Goal: Task Accomplishment & Management: Use online tool/utility

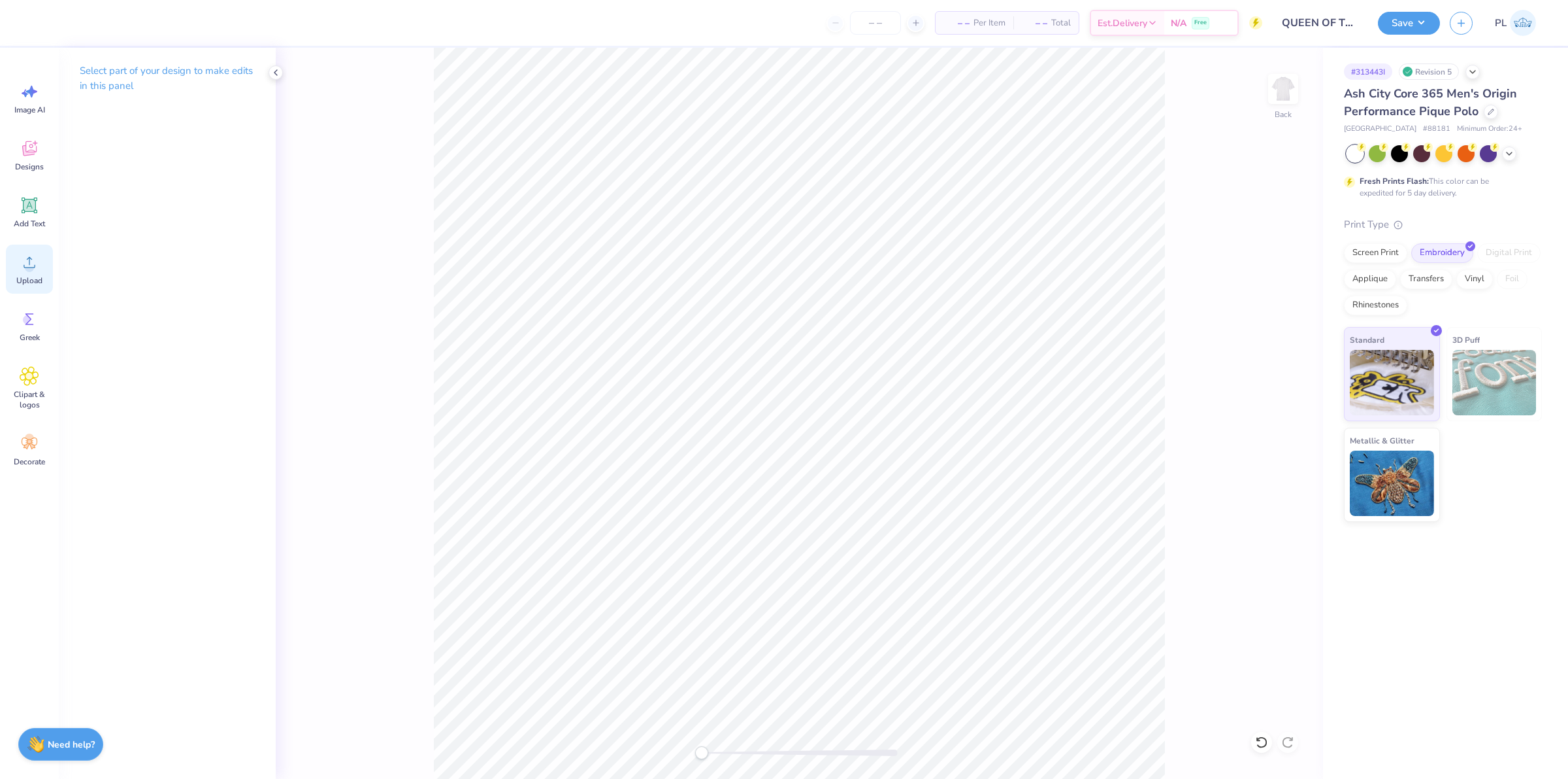
click at [40, 270] on div "Upload" at bounding box center [30, 269] width 47 height 49
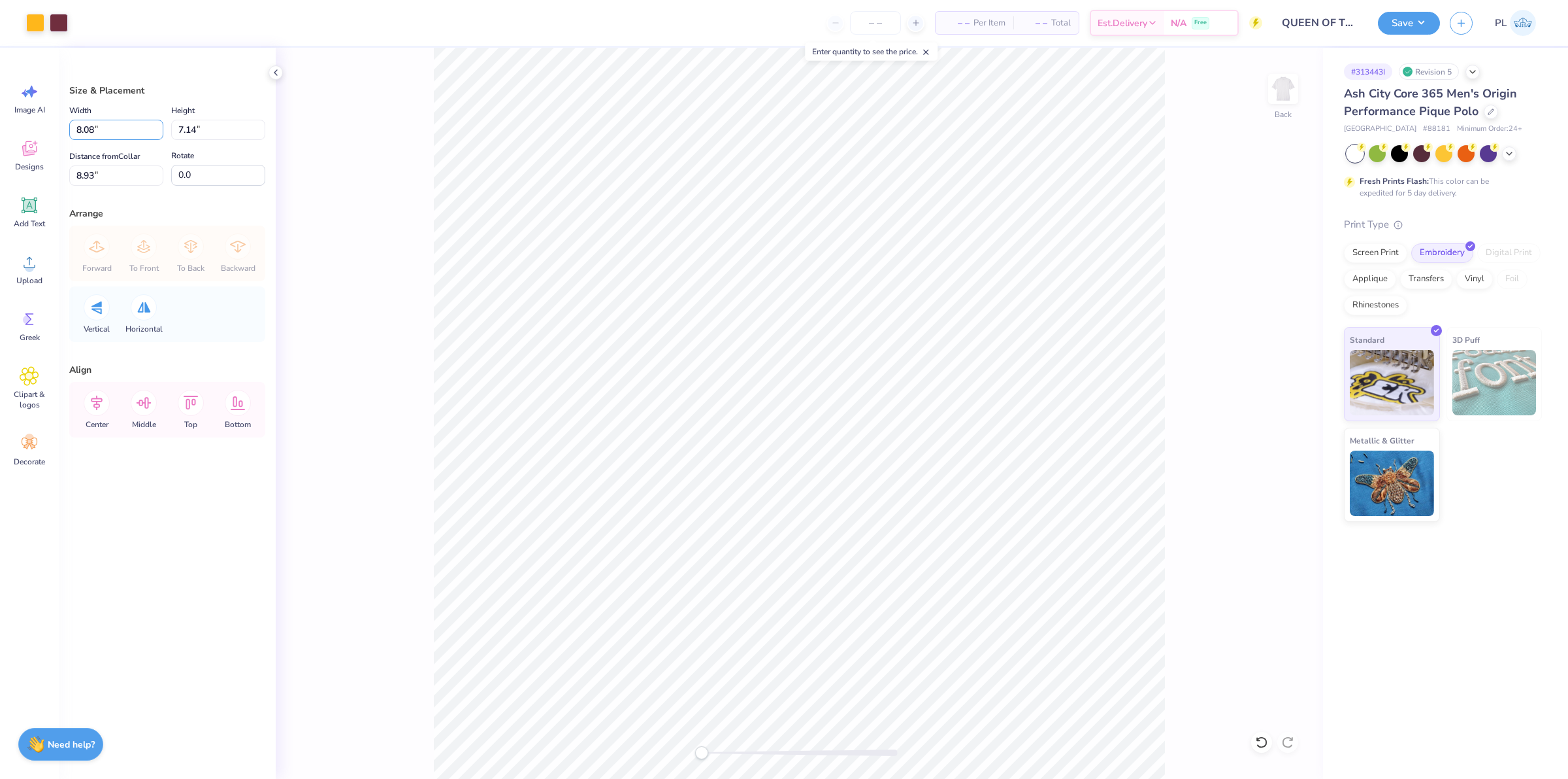
drag, startPoint x: 124, startPoint y: 121, endPoint x: 77, endPoint y: 114, distance: 47.5
click at [77, 114] on div "Width 8.08 8.08 "" at bounding box center [116, 121] width 94 height 37
type input "4.00"
type input "3.54"
type input "10.73"
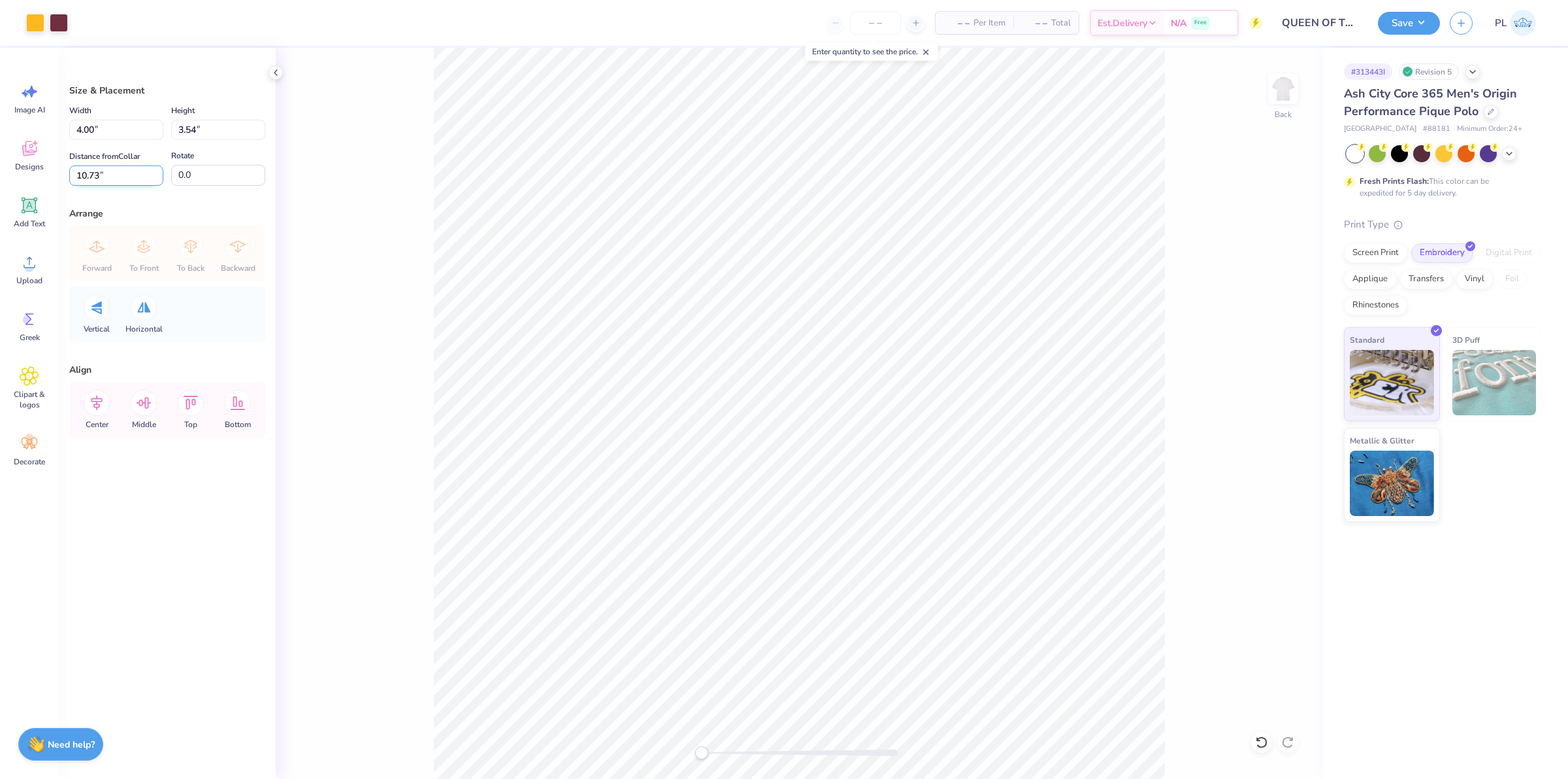
drag, startPoint x: 134, startPoint y: 175, endPoint x: 71, endPoint y: 171, distance: 63.1
click at [71, 171] on input "10.73" at bounding box center [116, 175] width 94 height 21
type input "3"
click at [125, 122] on input "4.00" at bounding box center [116, 129] width 94 height 21
click at [1415, 27] on button "Save" at bounding box center [1409, 21] width 62 height 23
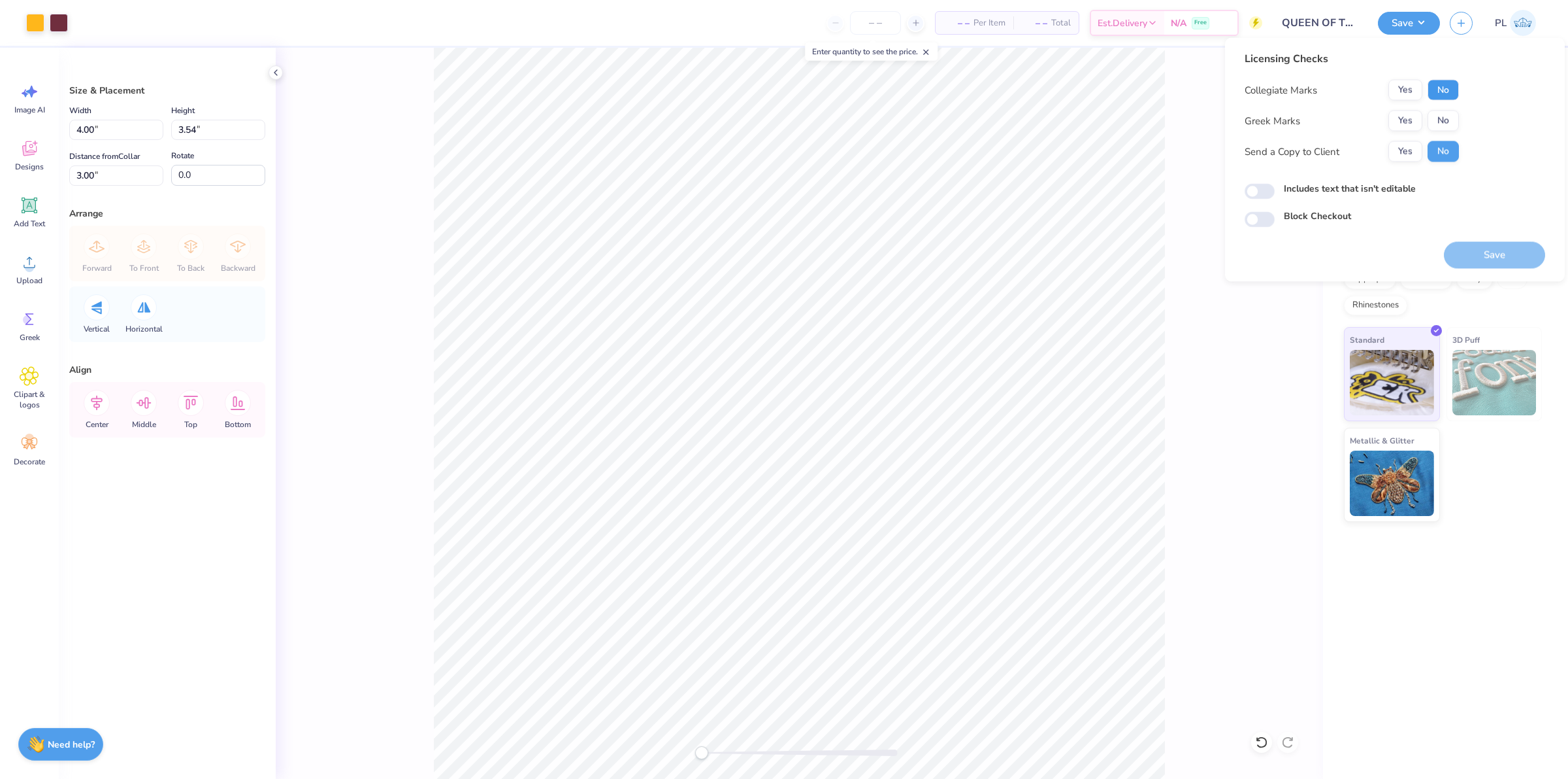
click at [1438, 89] on button "No" at bounding box center [1444, 90] width 31 height 21
click at [1444, 119] on button "No" at bounding box center [1444, 120] width 31 height 21
click at [1399, 190] on label "Includes text that isn't editable" at bounding box center [1349, 189] width 132 height 14
click at [1275, 190] on input "Includes text that isn't editable" at bounding box center [1260, 192] width 31 height 16
checkbox input "true"
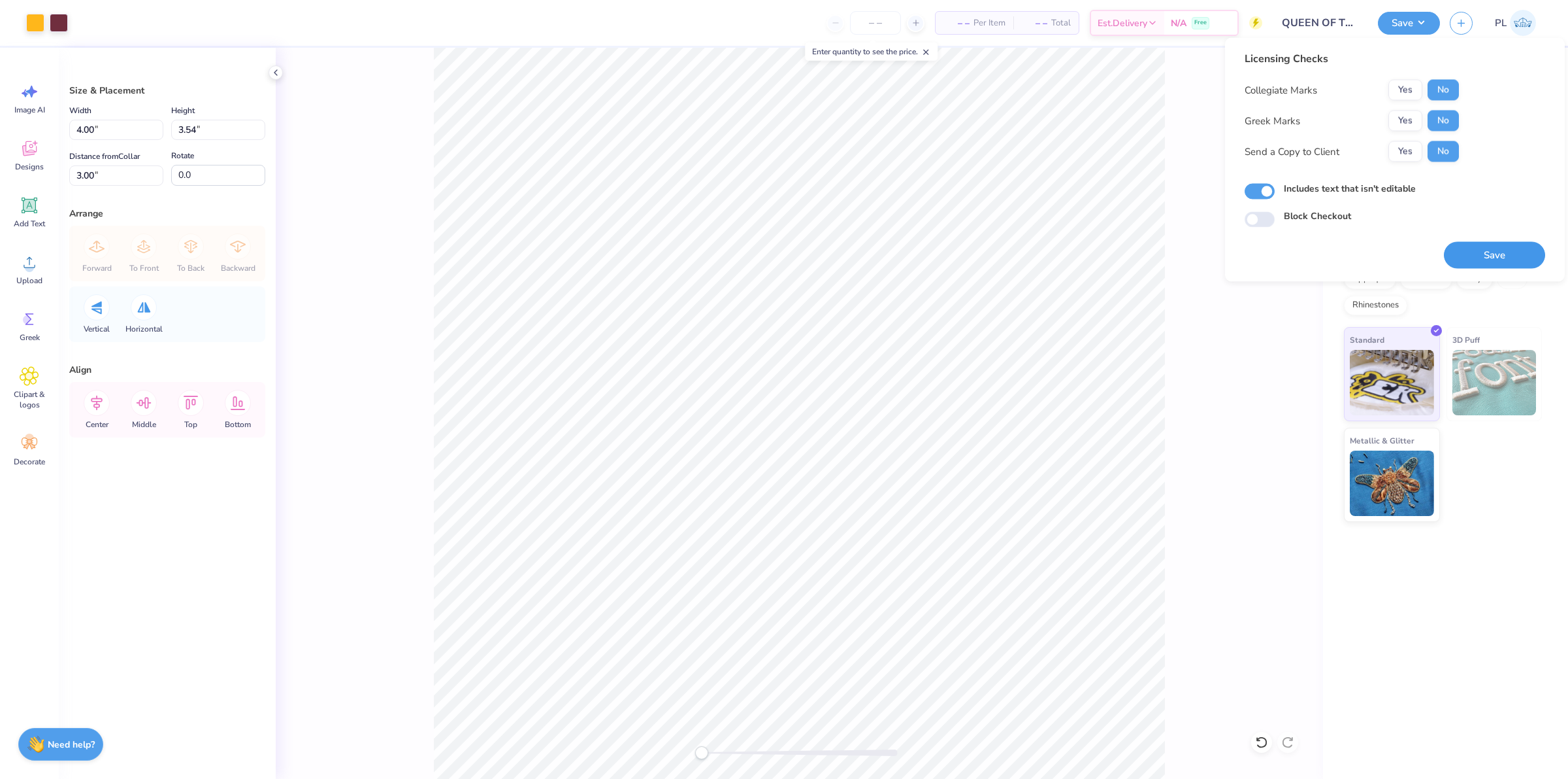
click at [1487, 249] on button "Save" at bounding box center [1494, 255] width 101 height 27
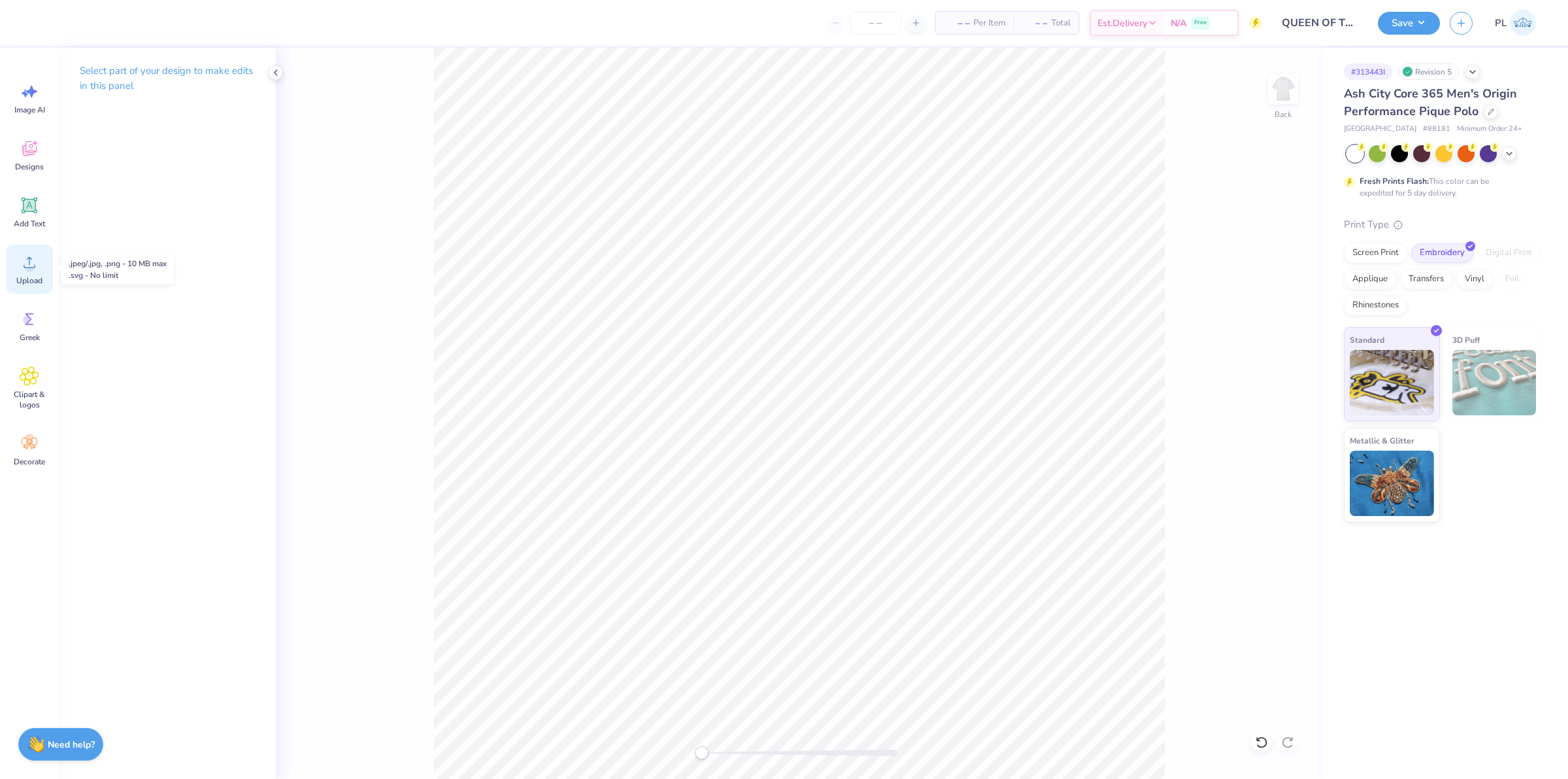
click at [13, 265] on div "Upload" at bounding box center [30, 269] width 47 height 49
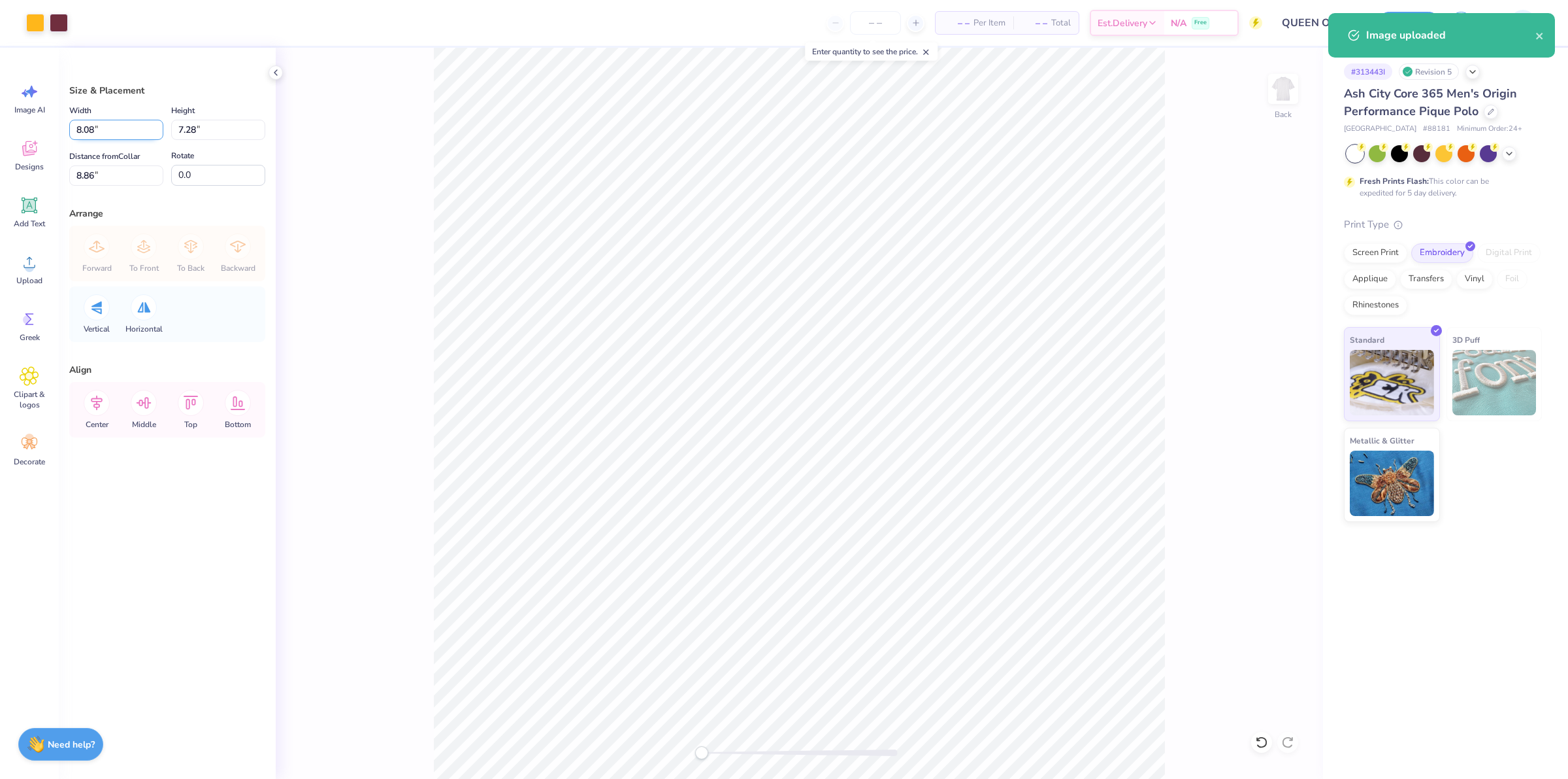
drag, startPoint x: 106, startPoint y: 131, endPoint x: 72, endPoint y: 132, distance: 34.0
click at [72, 132] on input "8.08" at bounding box center [116, 129] width 94 height 21
type input "4.00"
type input "3.60"
drag, startPoint x: 108, startPoint y: 168, endPoint x: 54, endPoint y: 180, distance: 55.3
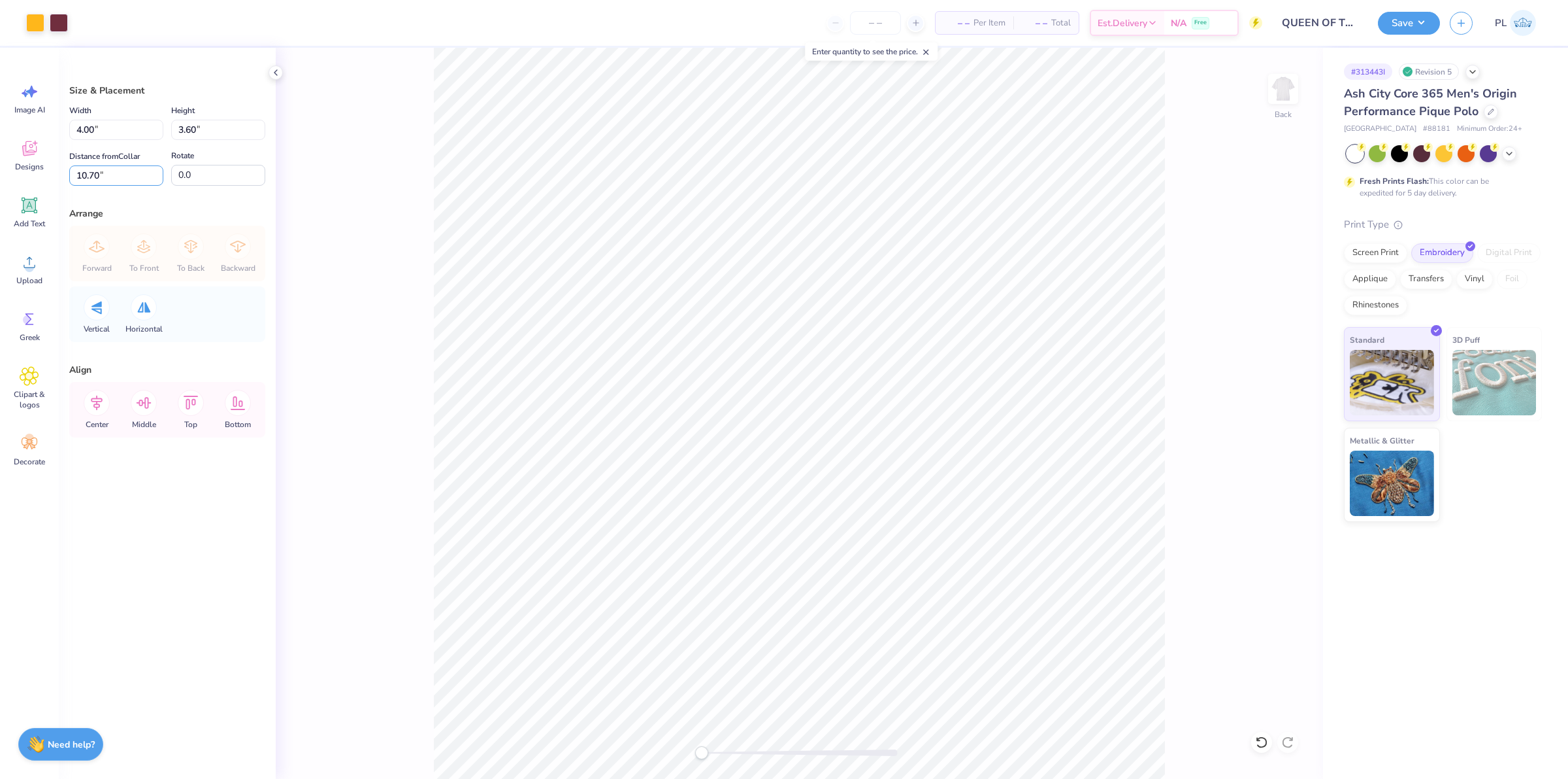
click at [54, 180] on div "Art colors – – Per Item – – Total Est. Delivery N/A Free Design Title QUEEN OF …" at bounding box center [784, 389] width 1568 height 779
type input "3"
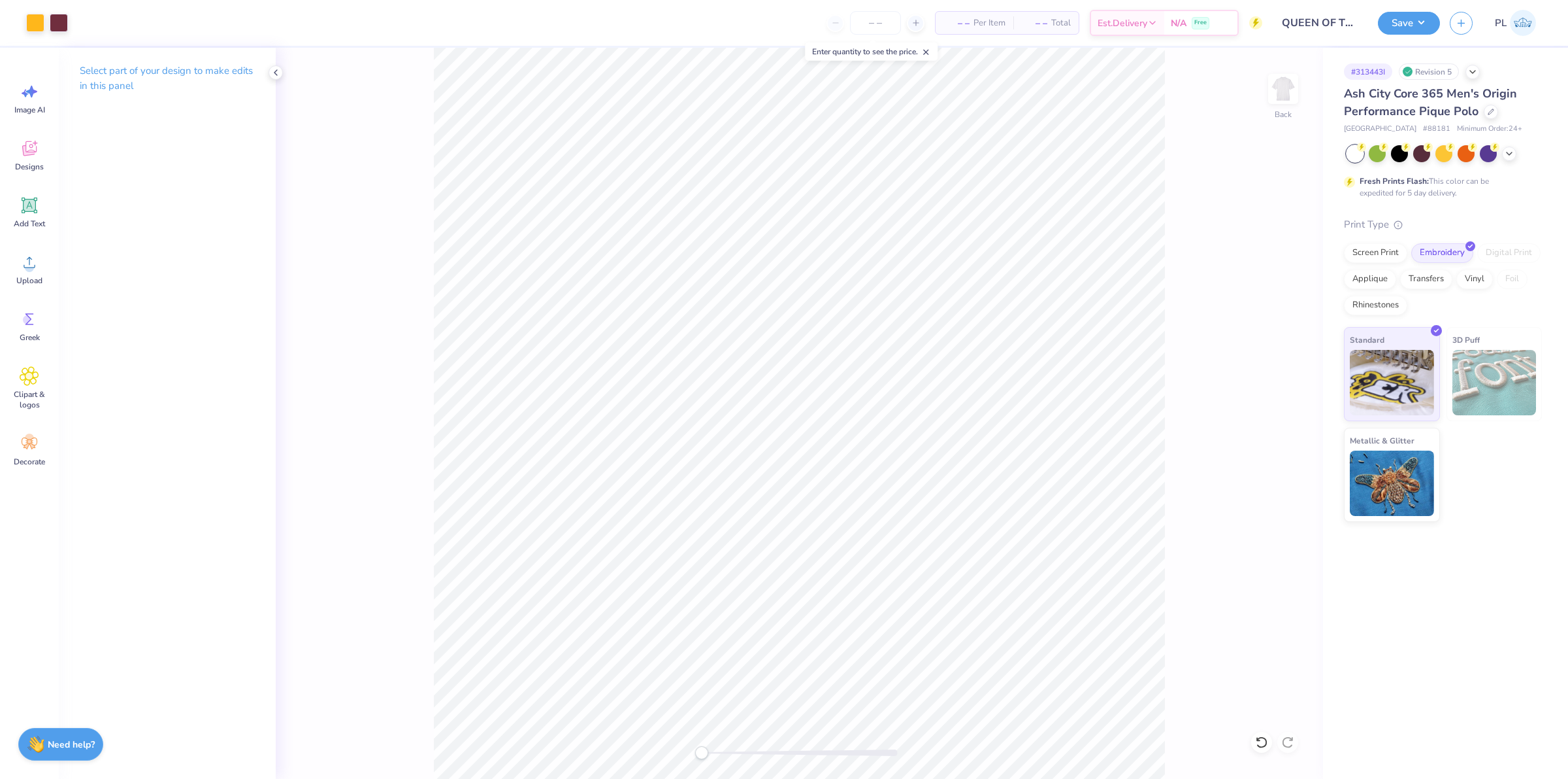
click at [1373, 33] on div "Art colors – – Per Item – – Total Est. Delivery N/A Free Design Title QUEEN OF …" at bounding box center [784, 23] width 1568 height 45
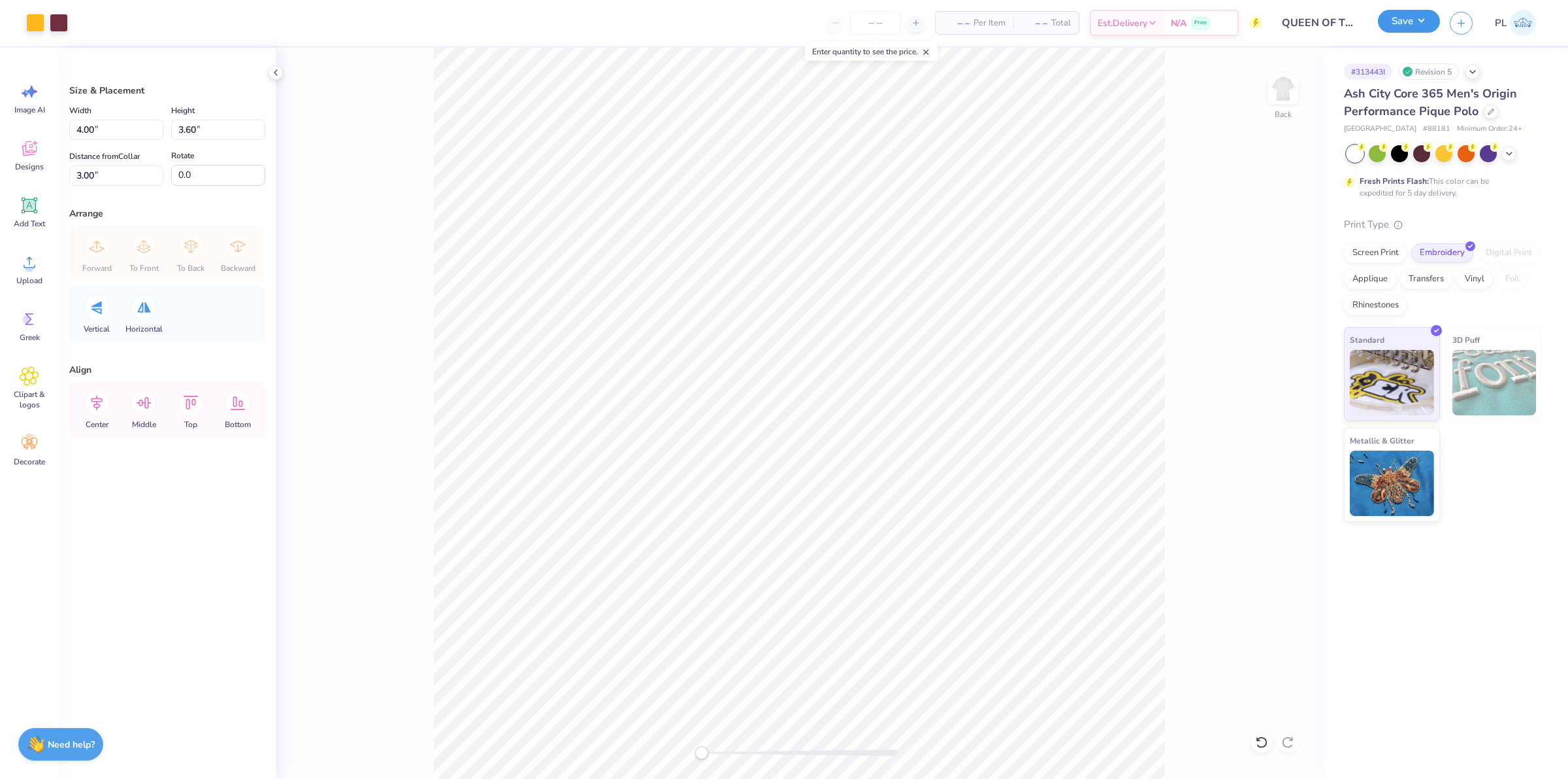
click at [1405, 31] on button "Save" at bounding box center [1409, 21] width 62 height 23
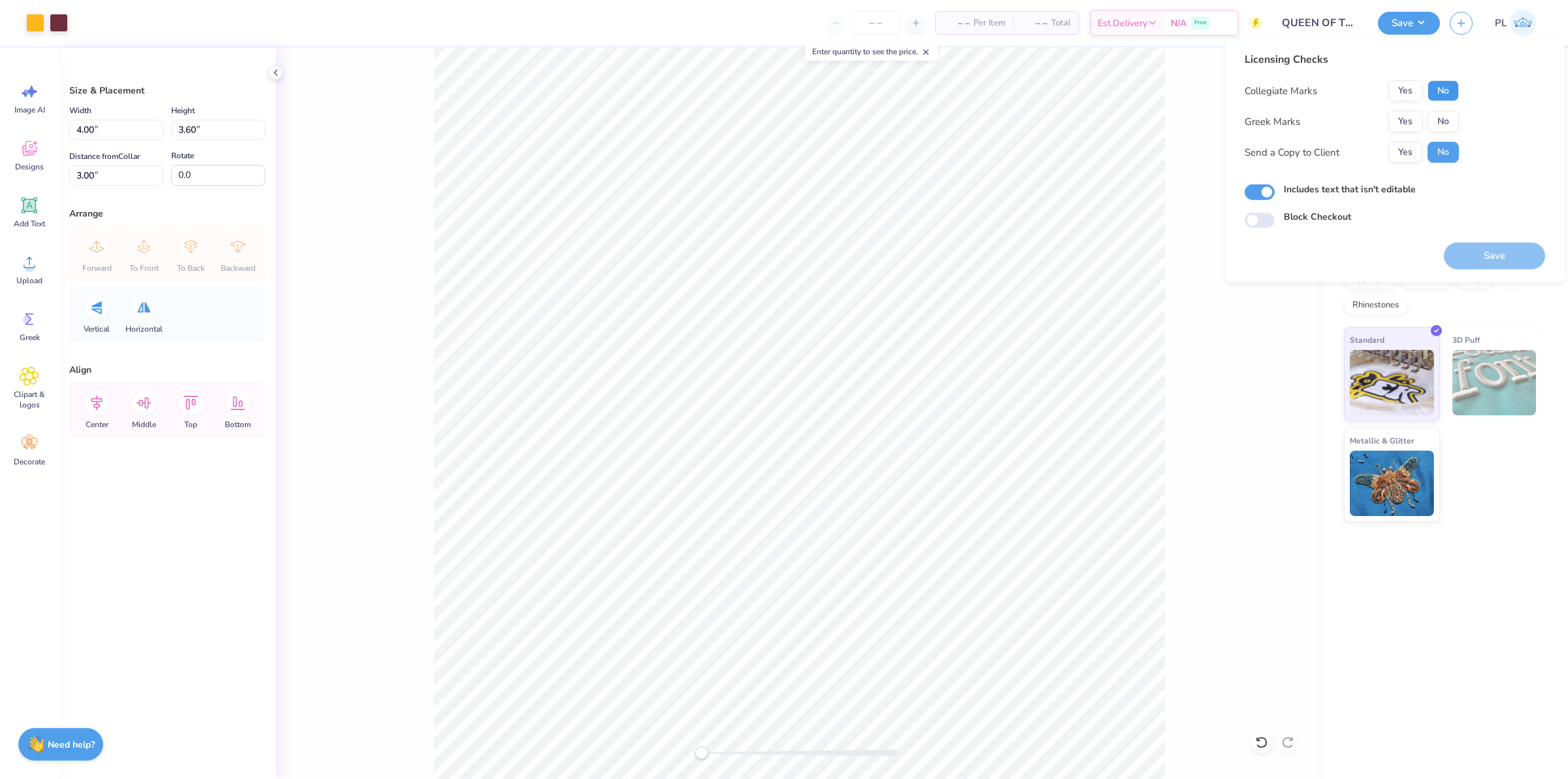
click at [1436, 92] on button "No" at bounding box center [1444, 91] width 31 height 21
click at [1435, 121] on button "No" at bounding box center [1444, 121] width 31 height 21
click at [1487, 254] on button "Save" at bounding box center [1494, 255] width 101 height 27
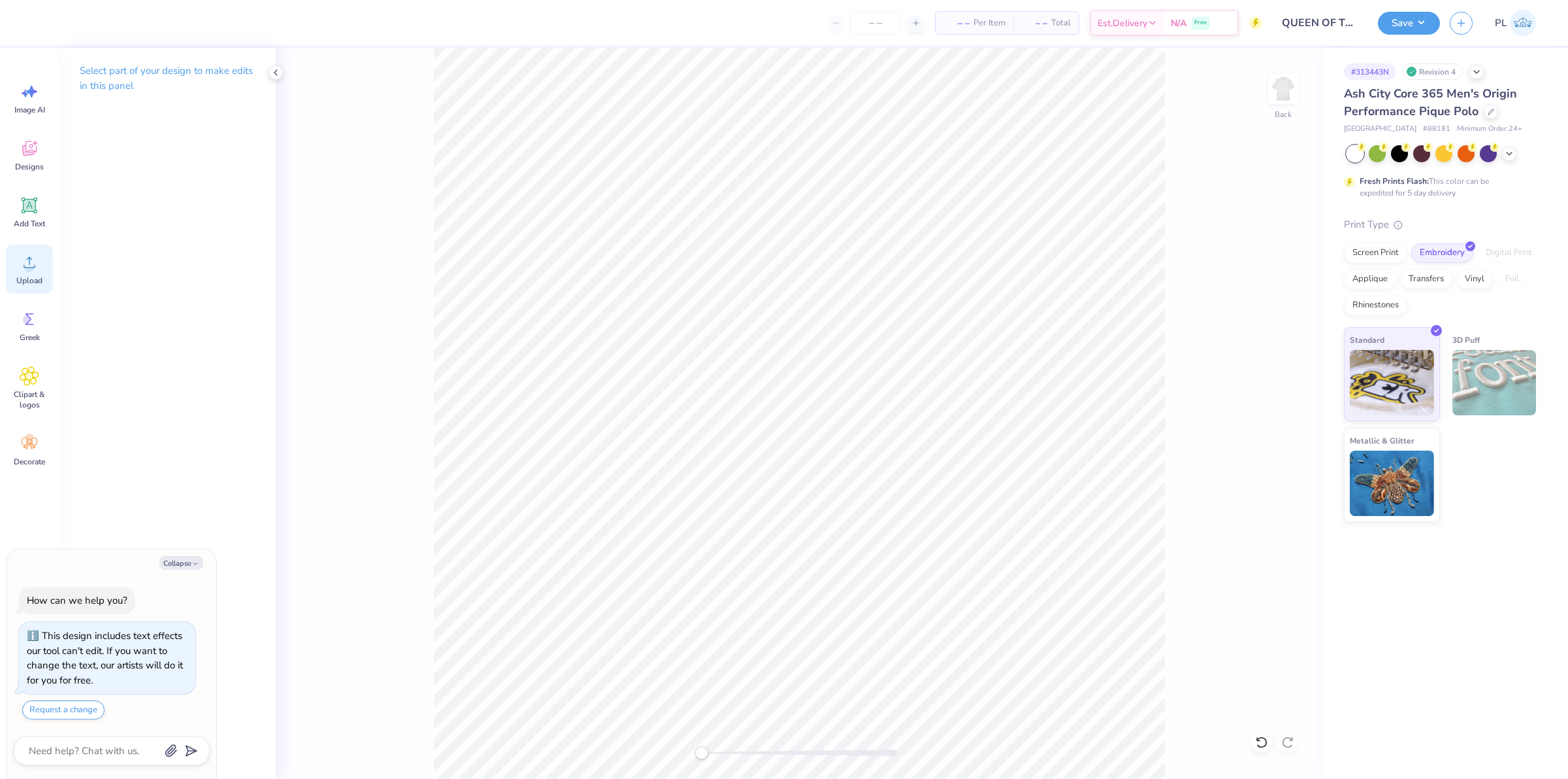
click at [29, 275] on span "Upload" at bounding box center [30, 280] width 27 height 11
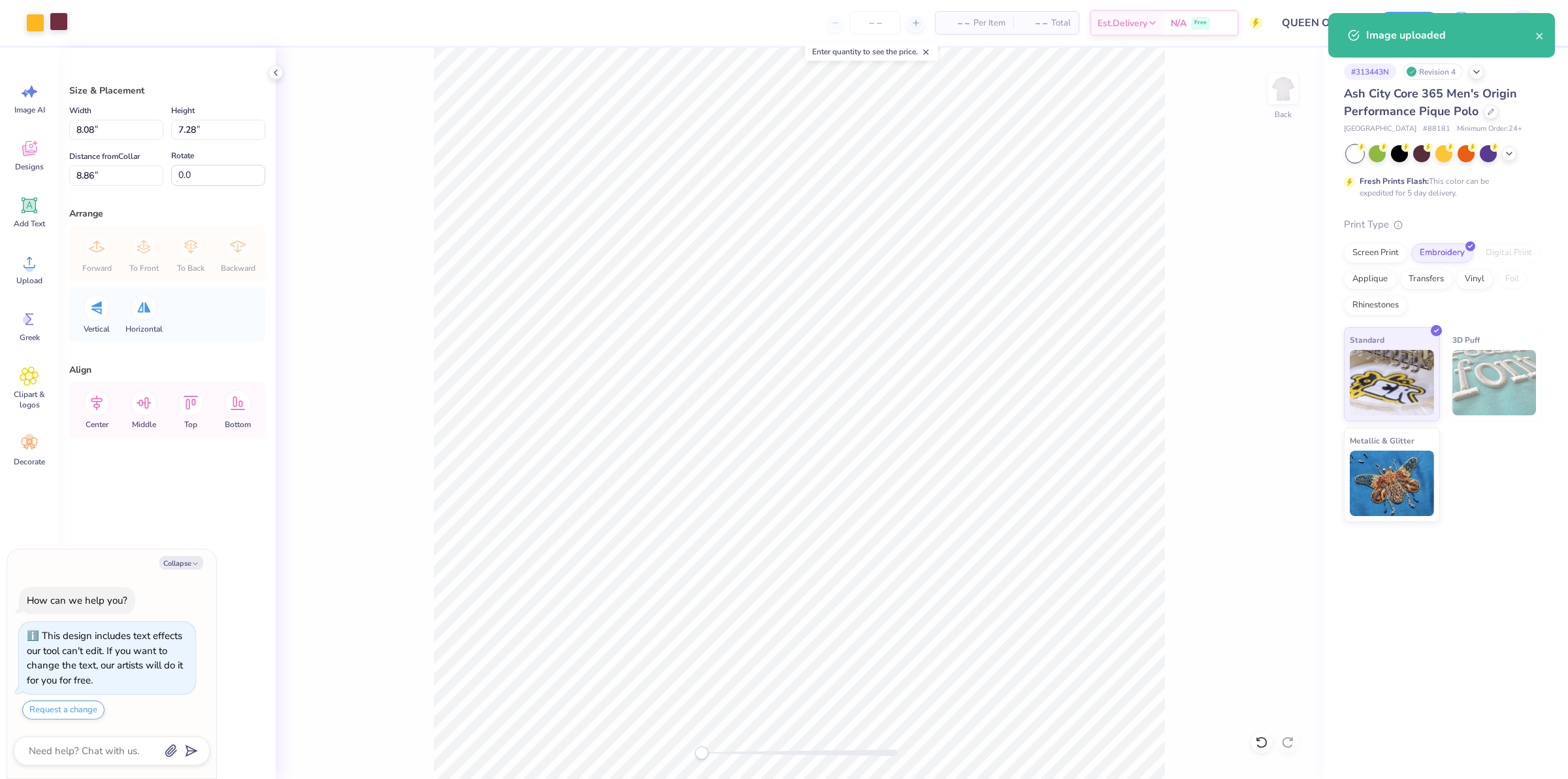
click at [66, 21] on div at bounding box center [58, 22] width 19 height 19
type textarea "x"
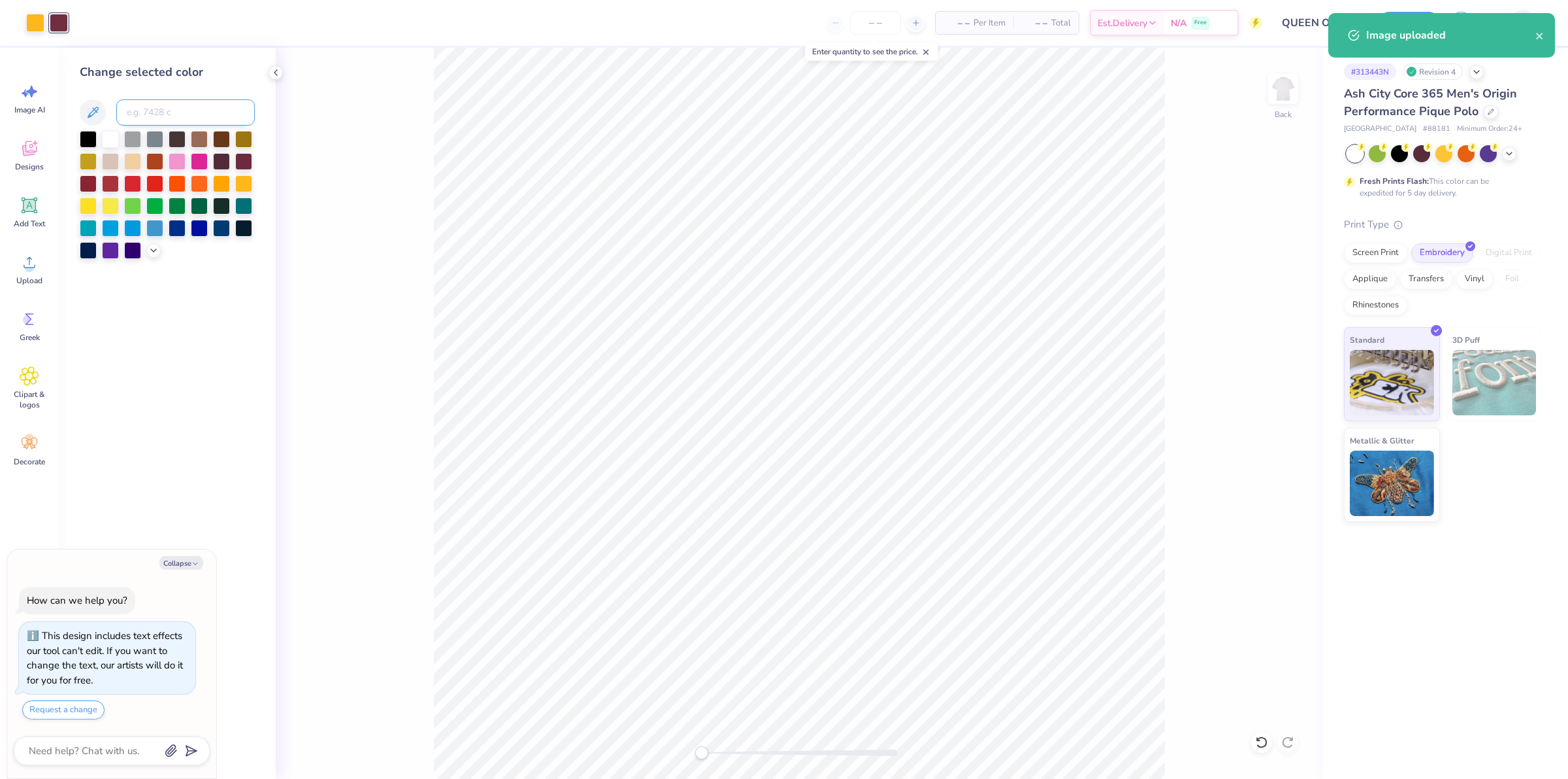
click at [193, 115] on input at bounding box center [185, 112] width 139 height 27
type input "533"
type textarea "x"
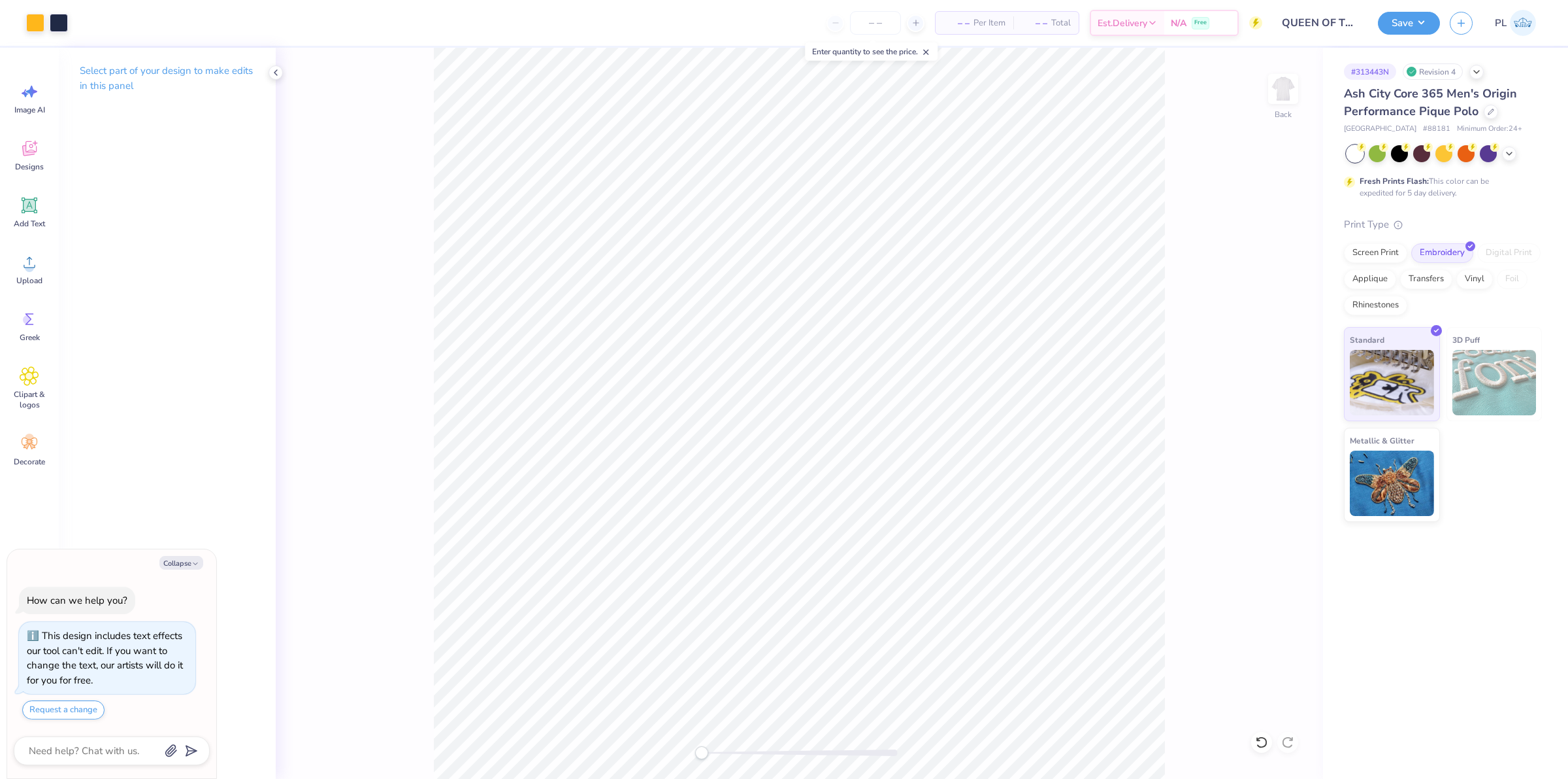
type textarea "x"
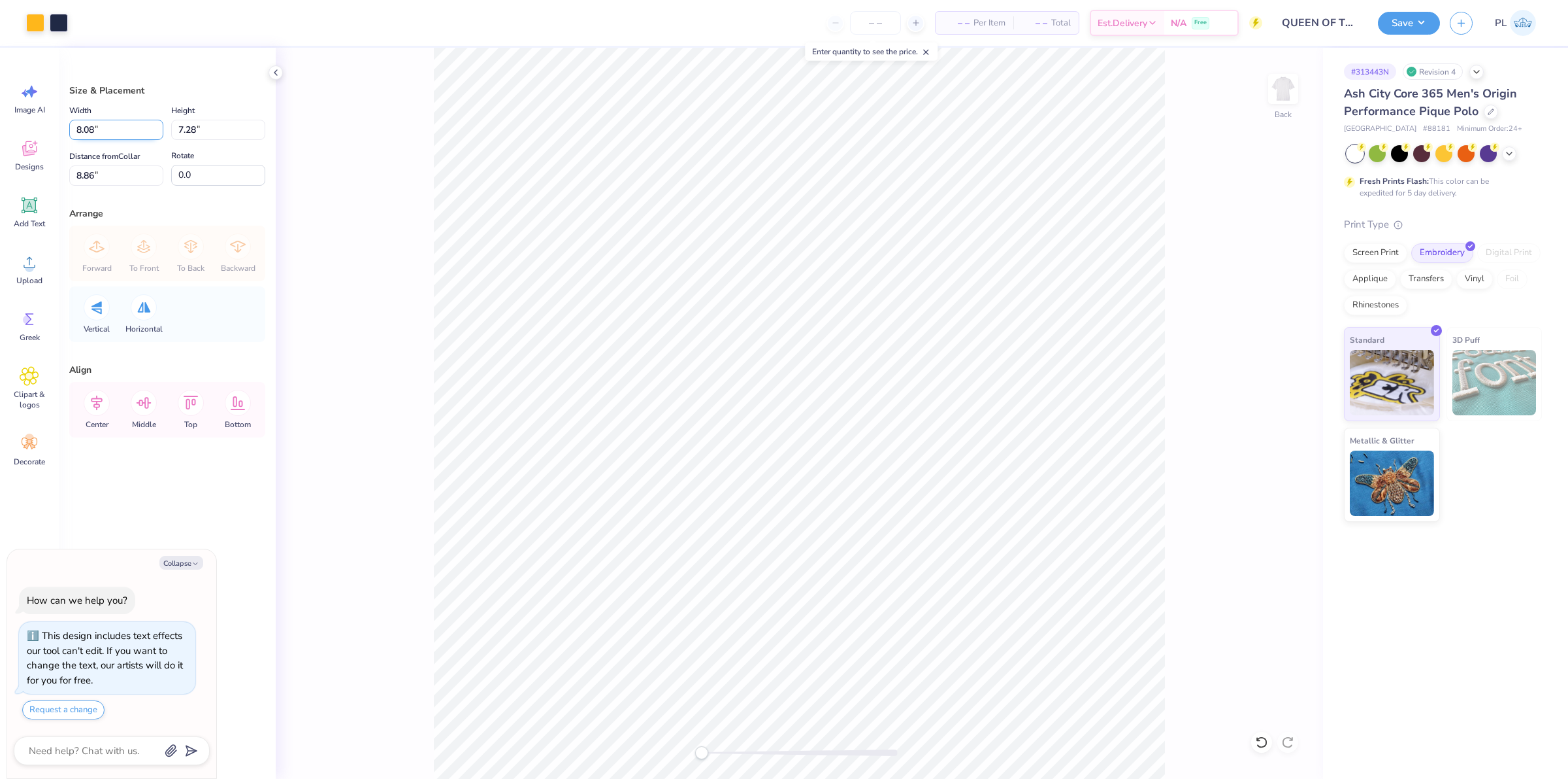
drag, startPoint x: 112, startPoint y: 129, endPoint x: 69, endPoint y: 126, distance: 43.1
click at [69, 126] on input "8.08" at bounding box center [116, 129] width 94 height 21
type input "4"
type textarea "x"
type input "4.00"
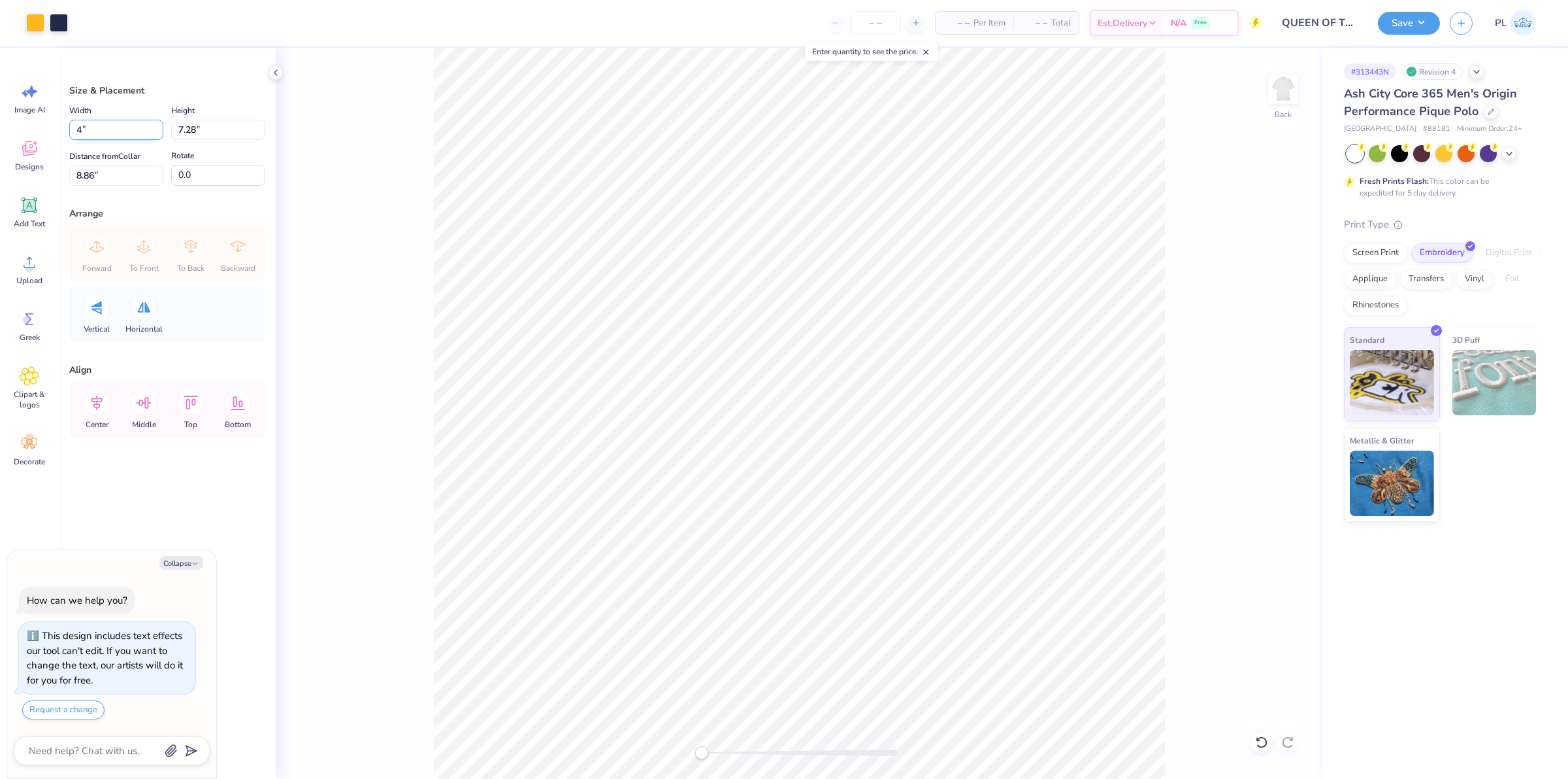
type input "3.60"
drag, startPoint x: 112, startPoint y: 175, endPoint x: 75, endPoint y: 170, distance: 37.3
click at [75, 170] on input "10.70" at bounding box center [116, 175] width 94 height 21
type input "3"
click at [1406, 25] on button "Save" at bounding box center [1409, 21] width 62 height 23
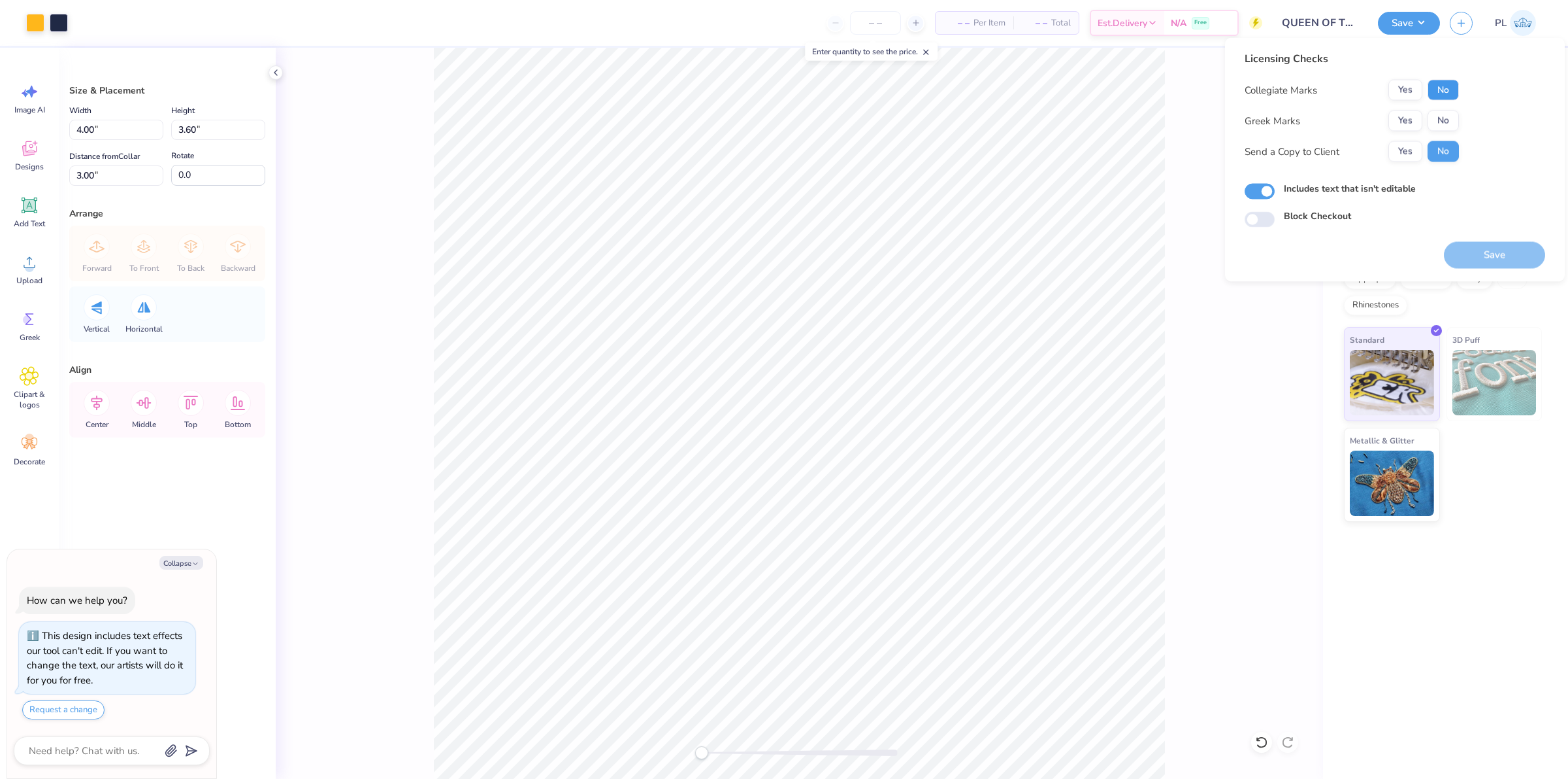
click at [1447, 89] on button "No" at bounding box center [1444, 90] width 31 height 21
click at [1449, 119] on button "No" at bounding box center [1444, 120] width 31 height 21
click at [1490, 260] on button "Save" at bounding box center [1494, 255] width 101 height 27
type textarea "x"
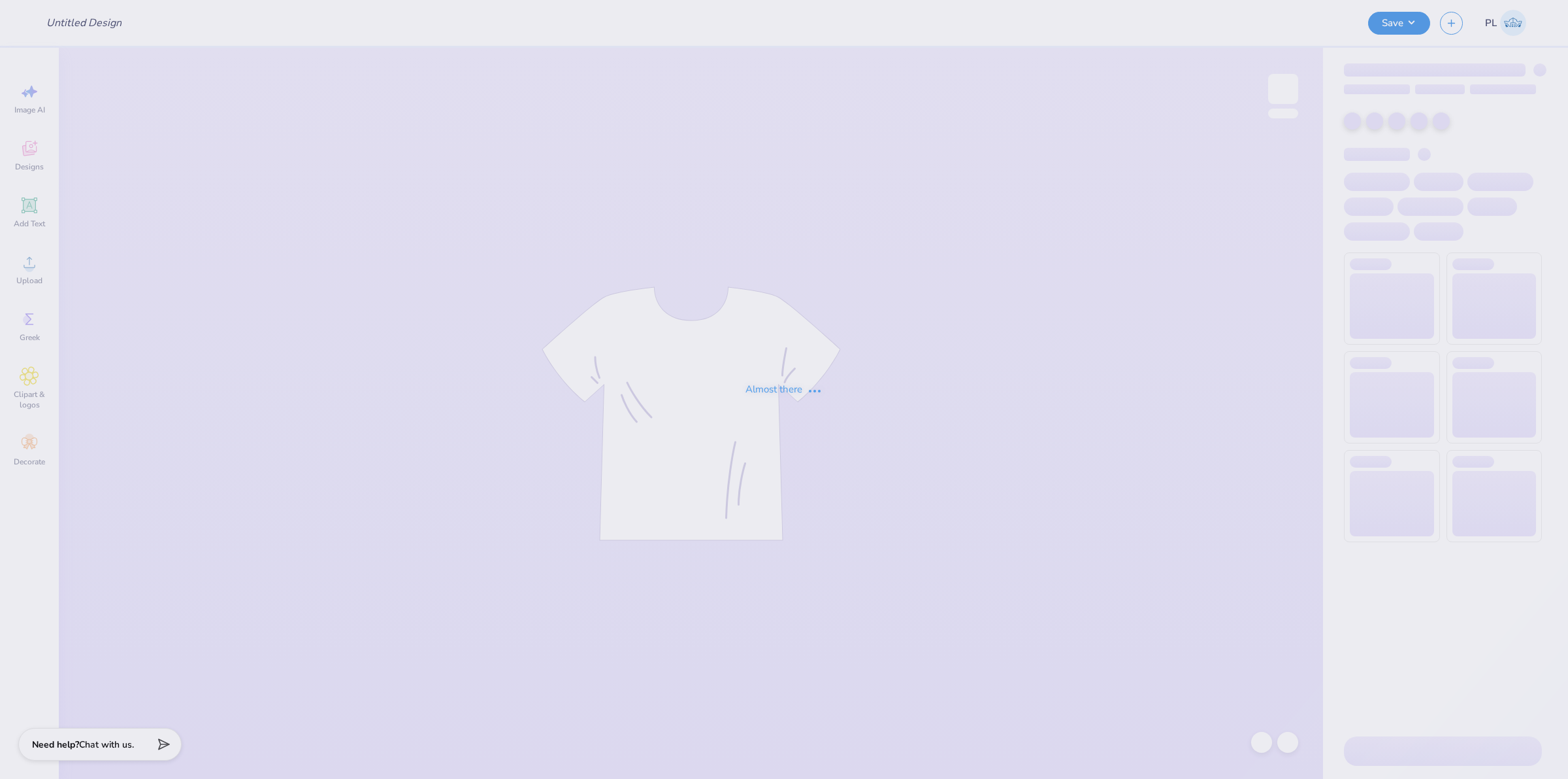
type input "Uic Athletics"
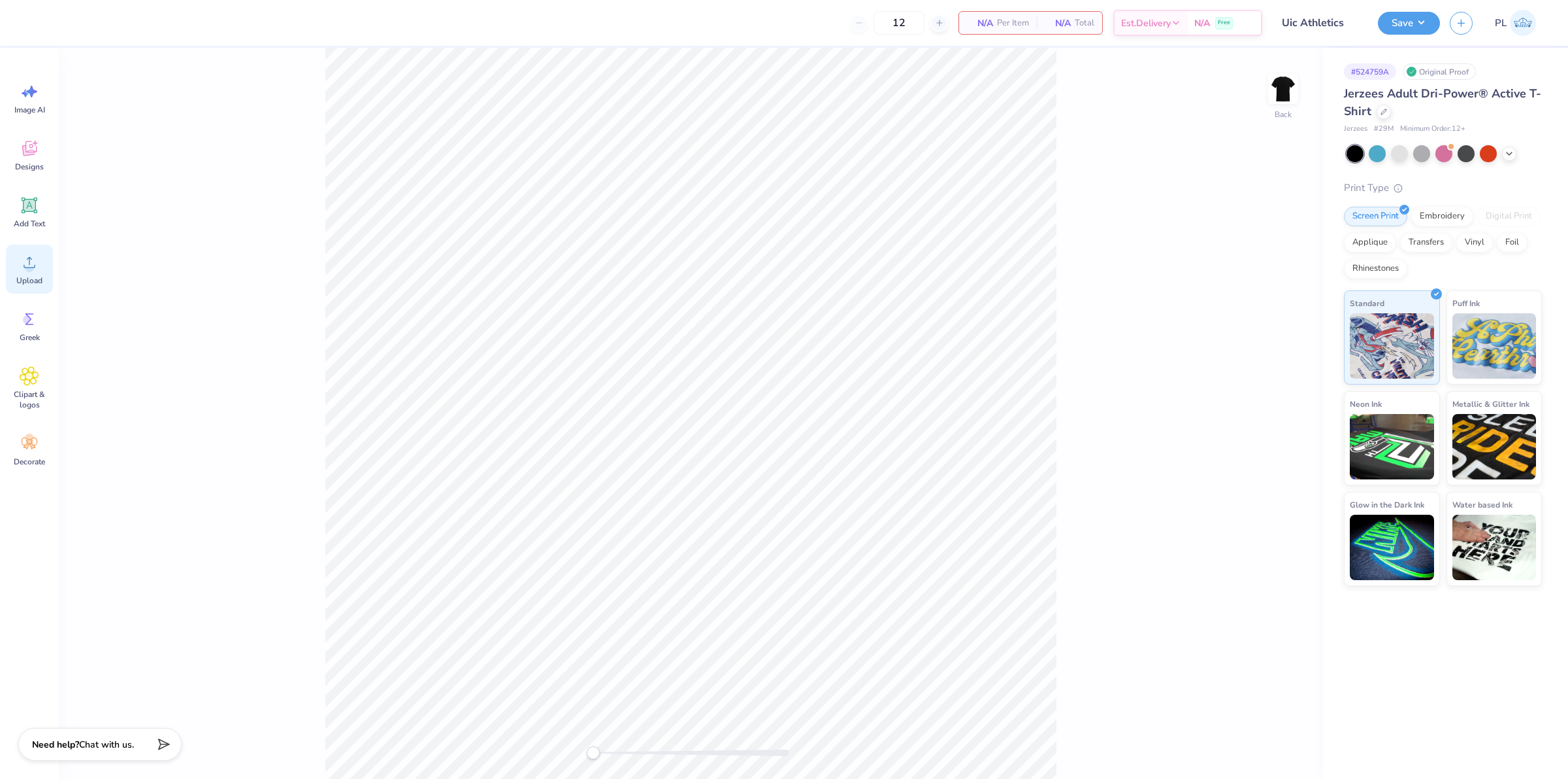
click at [46, 283] on div "Upload" at bounding box center [30, 269] width 47 height 49
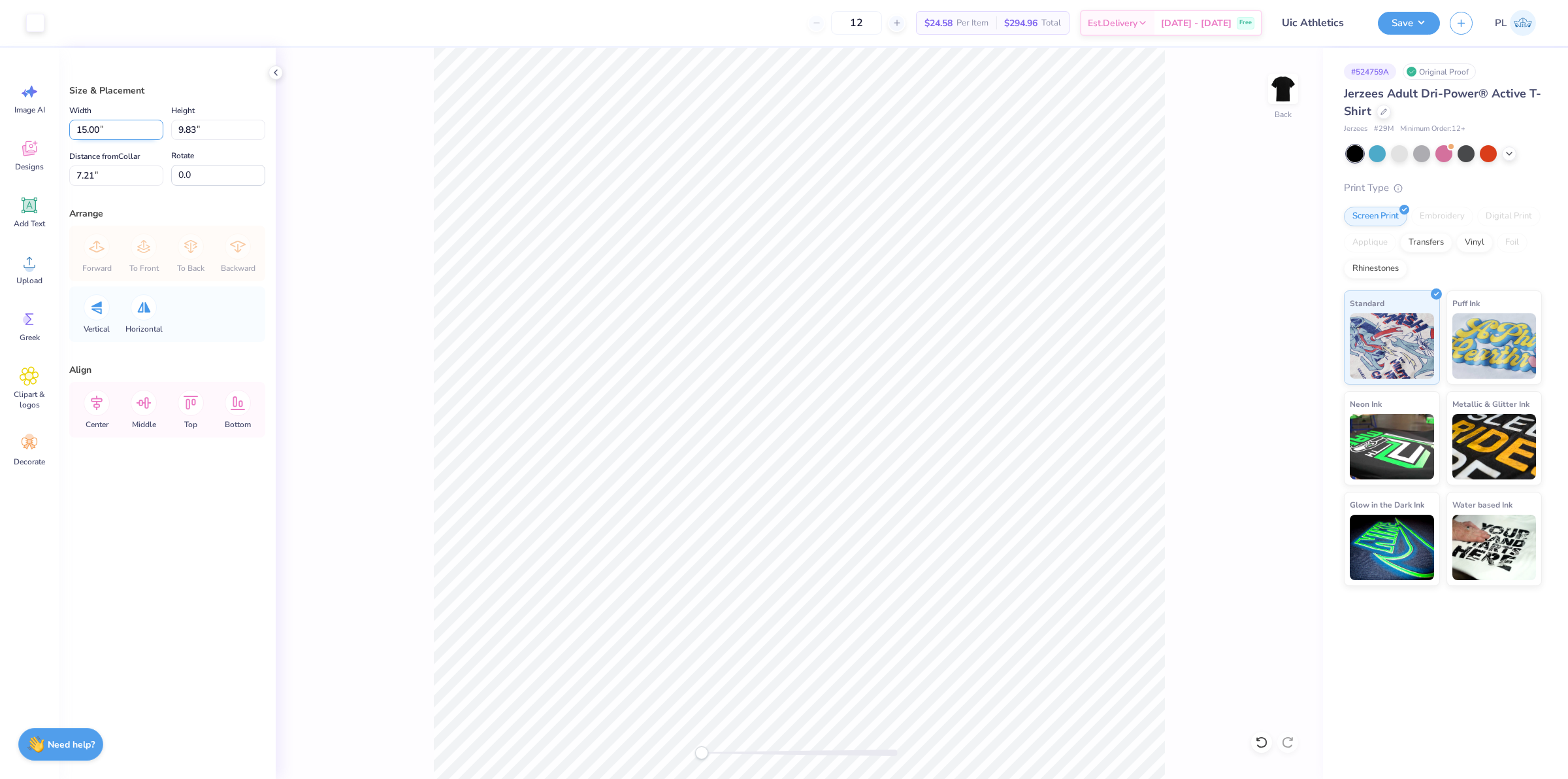
drag, startPoint x: 129, startPoint y: 133, endPoint x: 79, endPoint y: 129, distance: 50.2
click at [79, 129] on input "15.00" at bounding box center [116, 129] width 94 height 21
type input "12.50"
type input "8.20"
drag, startPoint x: 104, startPoint y: 176, endPoint x: 74, endPoint y: 171, distance: 30.4
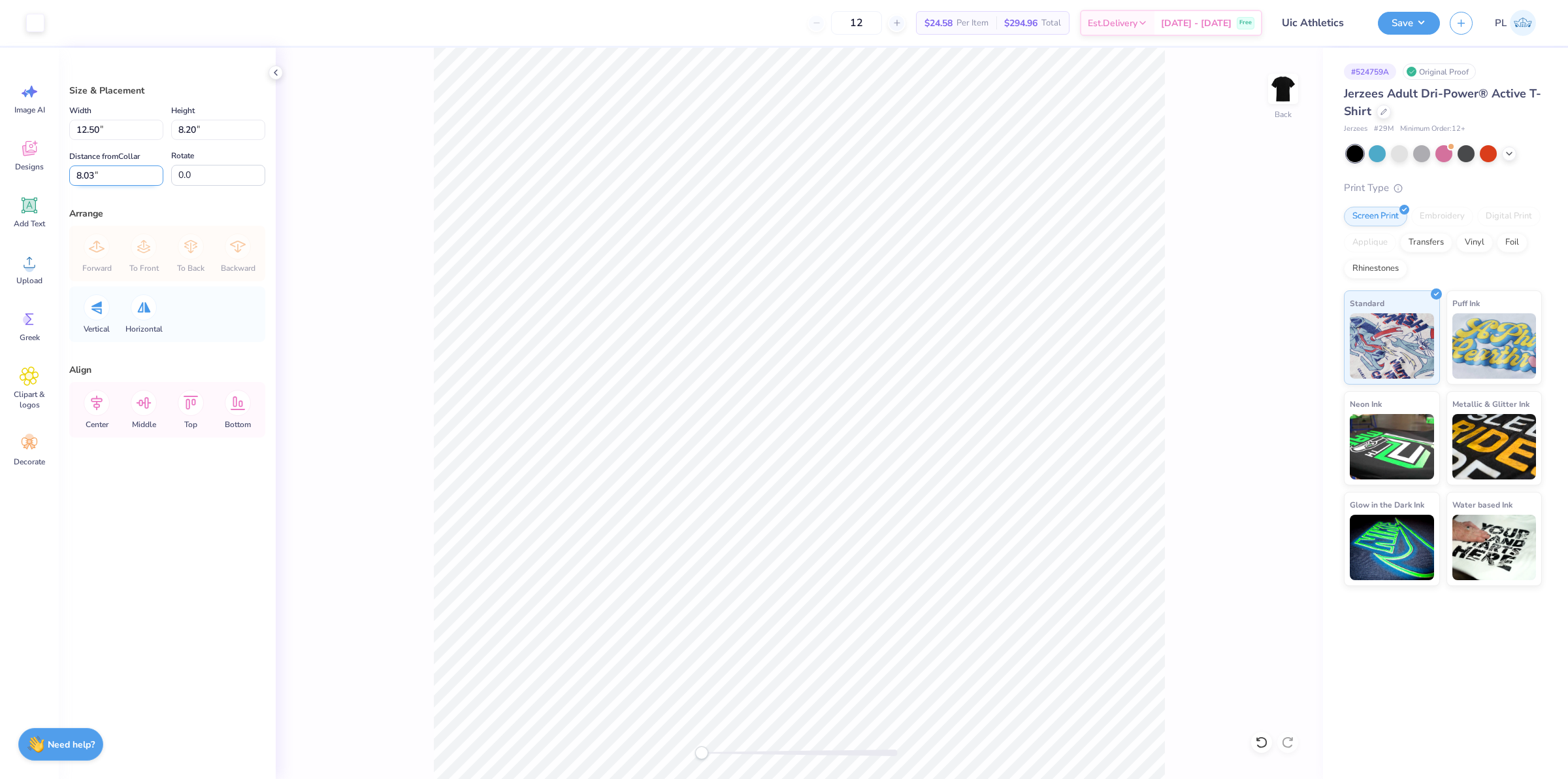
click at [74, 171] on input "8.03" at bounding box center [116, 175] width 94 height 21
type input "3"
click at [139, 134] on input "12.50" at bounding box center [116, 129] width 94 height 21
drag, startPoint x: 116, startPoint y: 128, endPoint x: 73, endPoint y: 123, distance: 43.3
click at [73, 123] on input "12.50" at bounding box center [116, 129] width 94 height 21
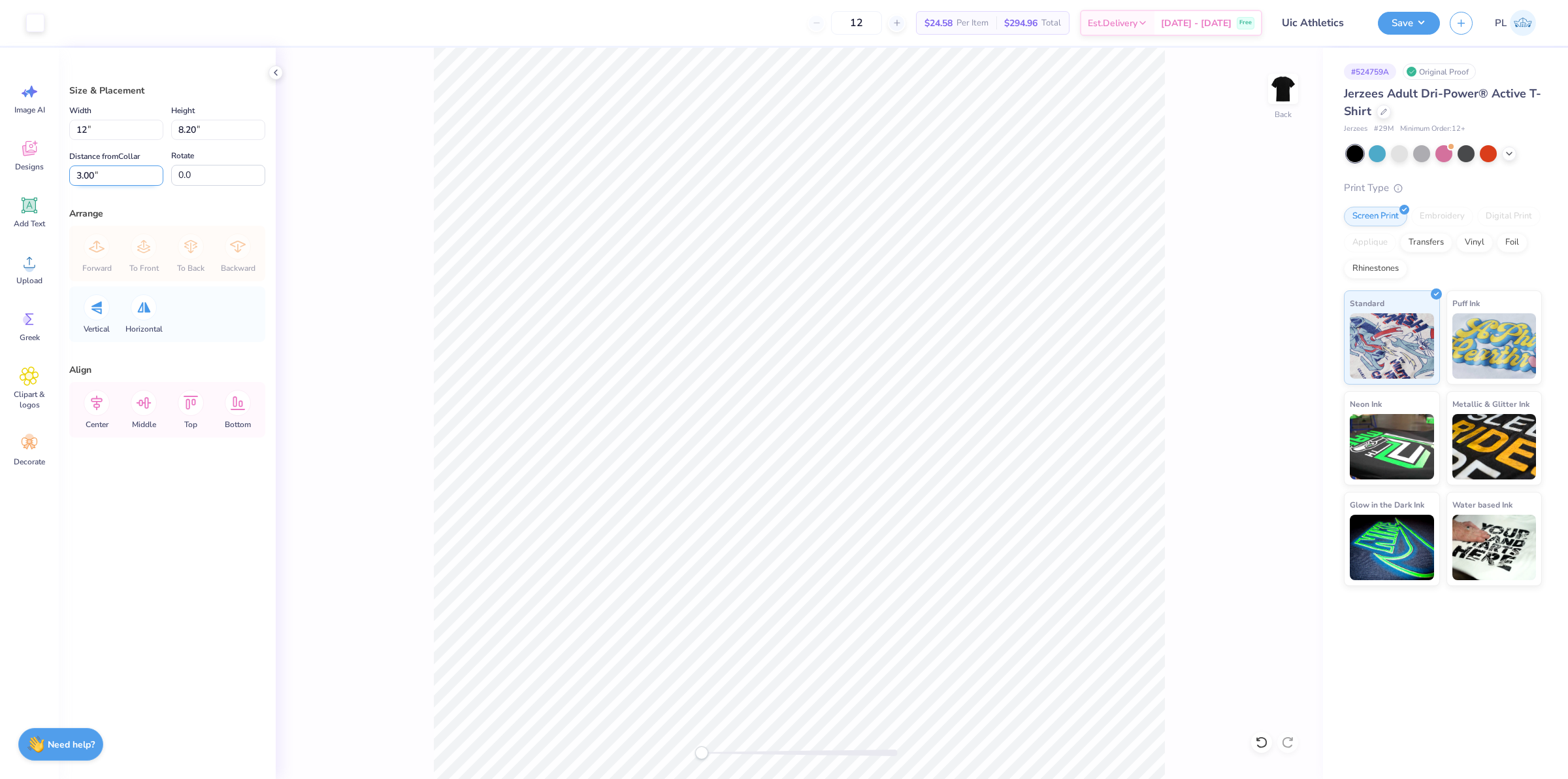
click at [71, 168] on input "3.00" at bounding box center [116, 175] width 94 height 21
type input "12.00"
type input "7.87"
drag, startPoint x: 112, startPoint y: 175, endPoint x: 72, endPoint y: 163, distance: 41.8
click at [72, 163] on div "Distance from Collar 3.16 3.16 "" at bounding box center [116, 167] width 94 height 37
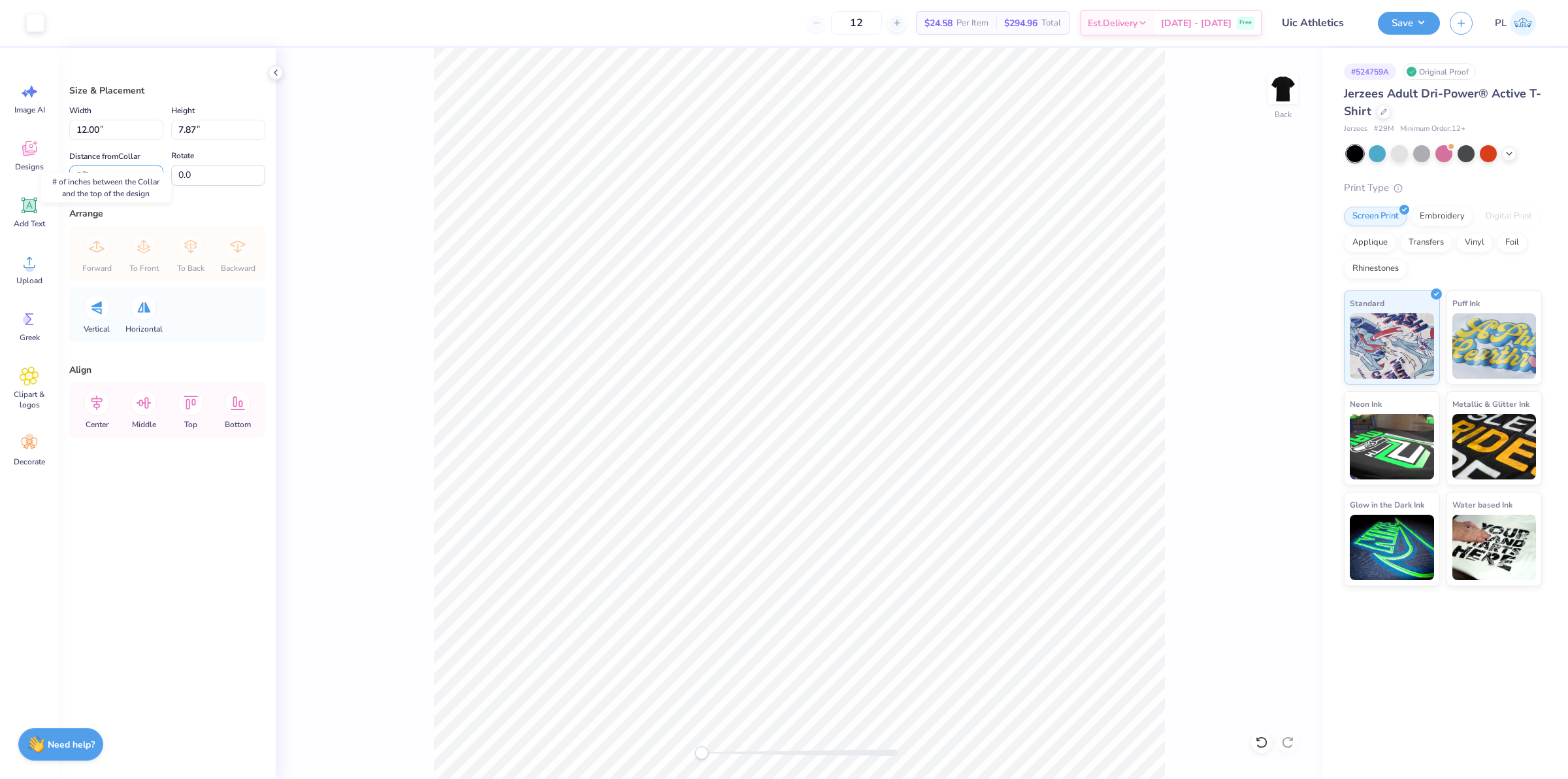
type input "2.5"
click at [1276, 109] on img at bounding box center [1283, 89] width 52 height 52
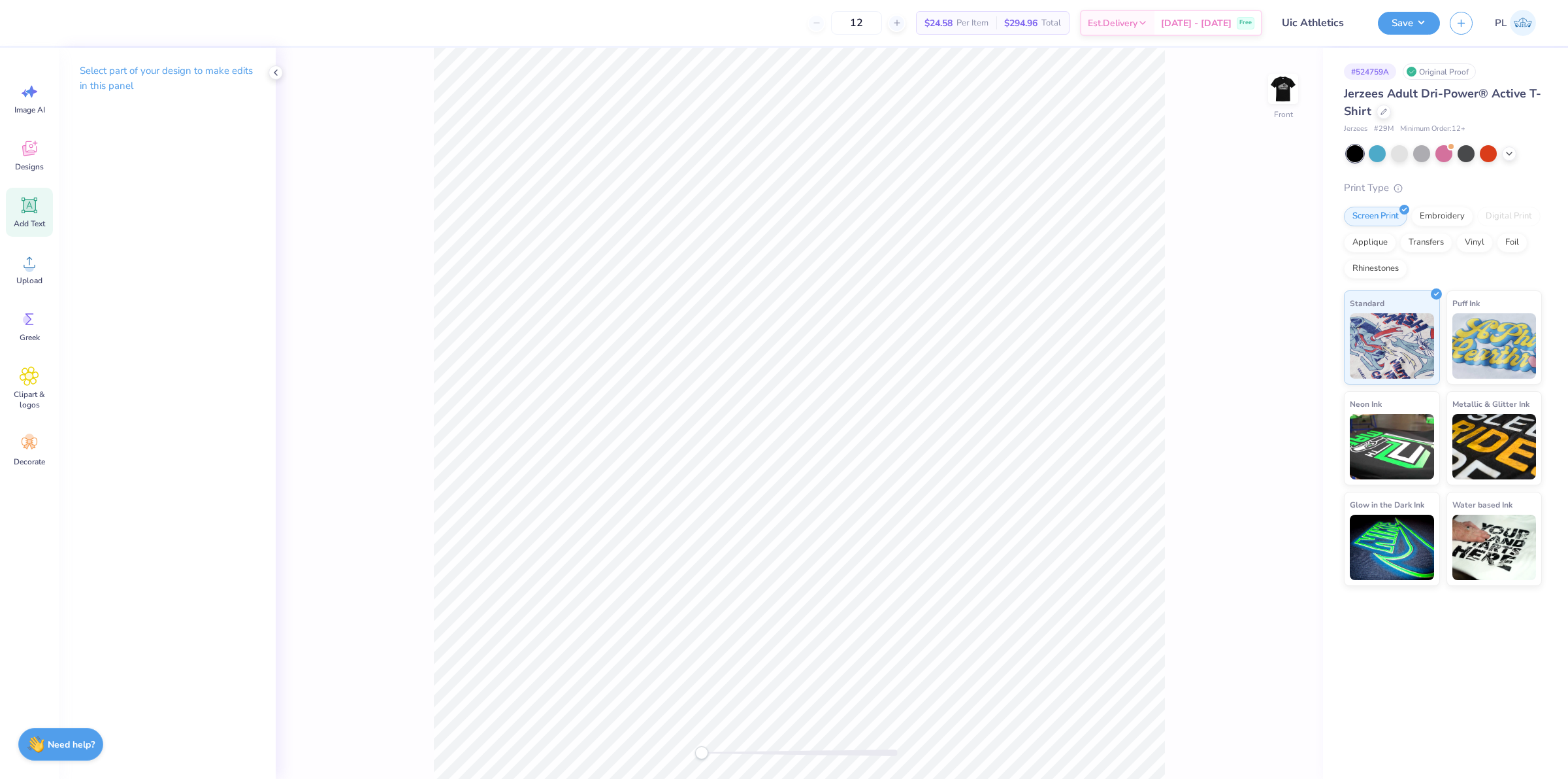
click at [40, 208] on div "Add Text" at bounding box center [30, 213] width 47 height 49
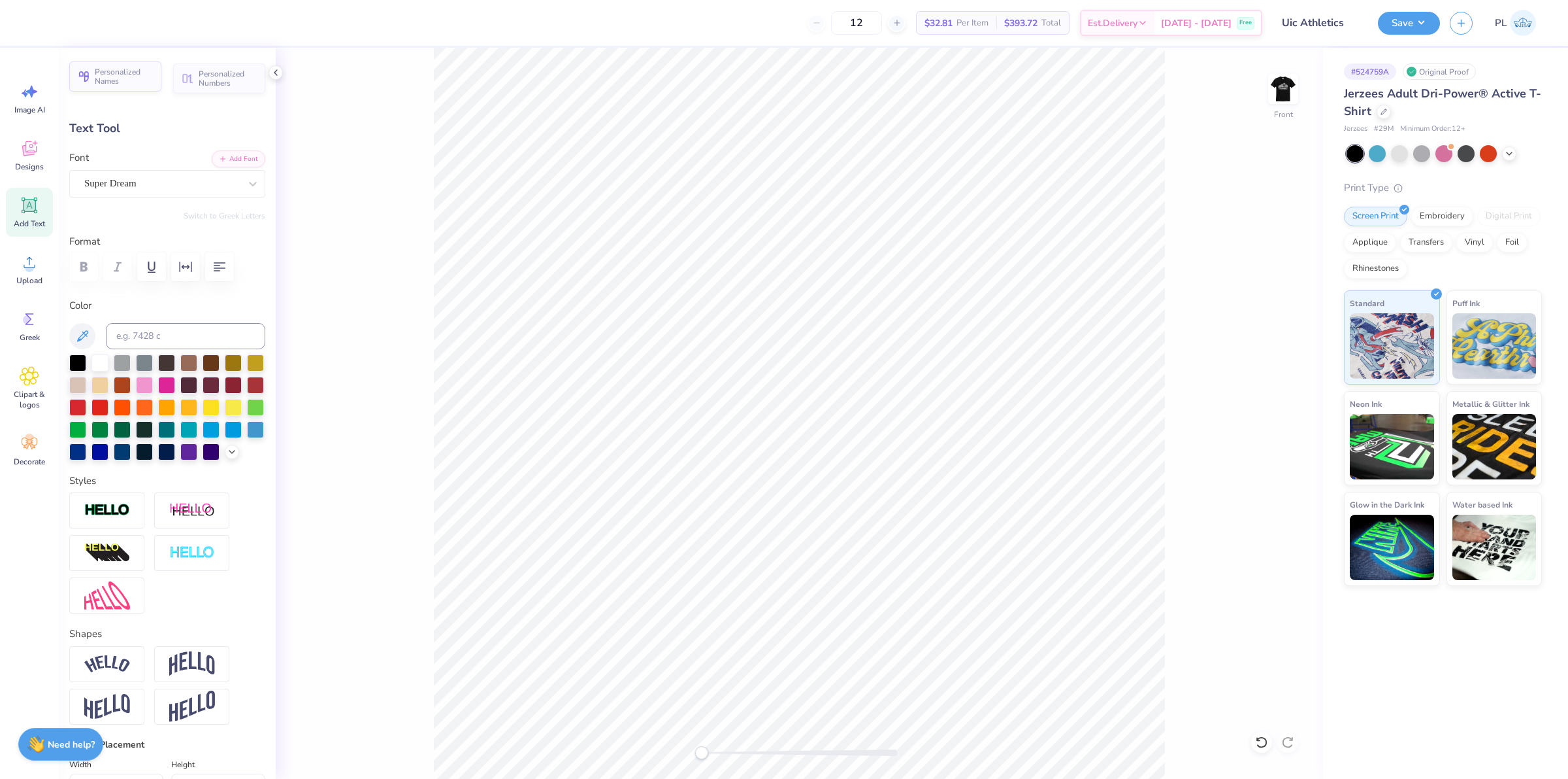
click at [125, 76] on span "Personalized Names" at bounding box center [124, 76] width 59 height 19
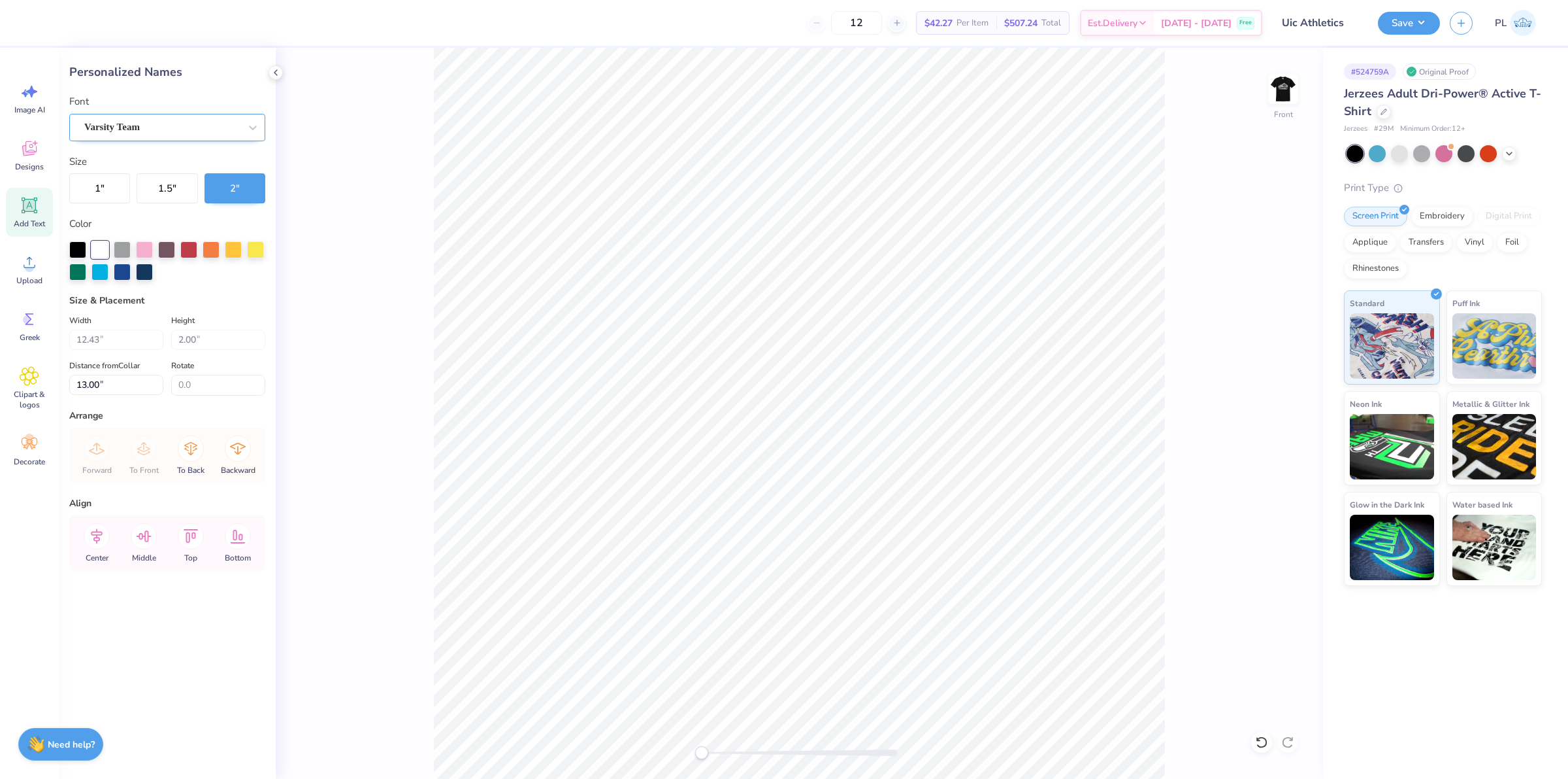
click at [148, 125] on div "Varsity Team" at bounding box center [161, 127] width 158 height 21
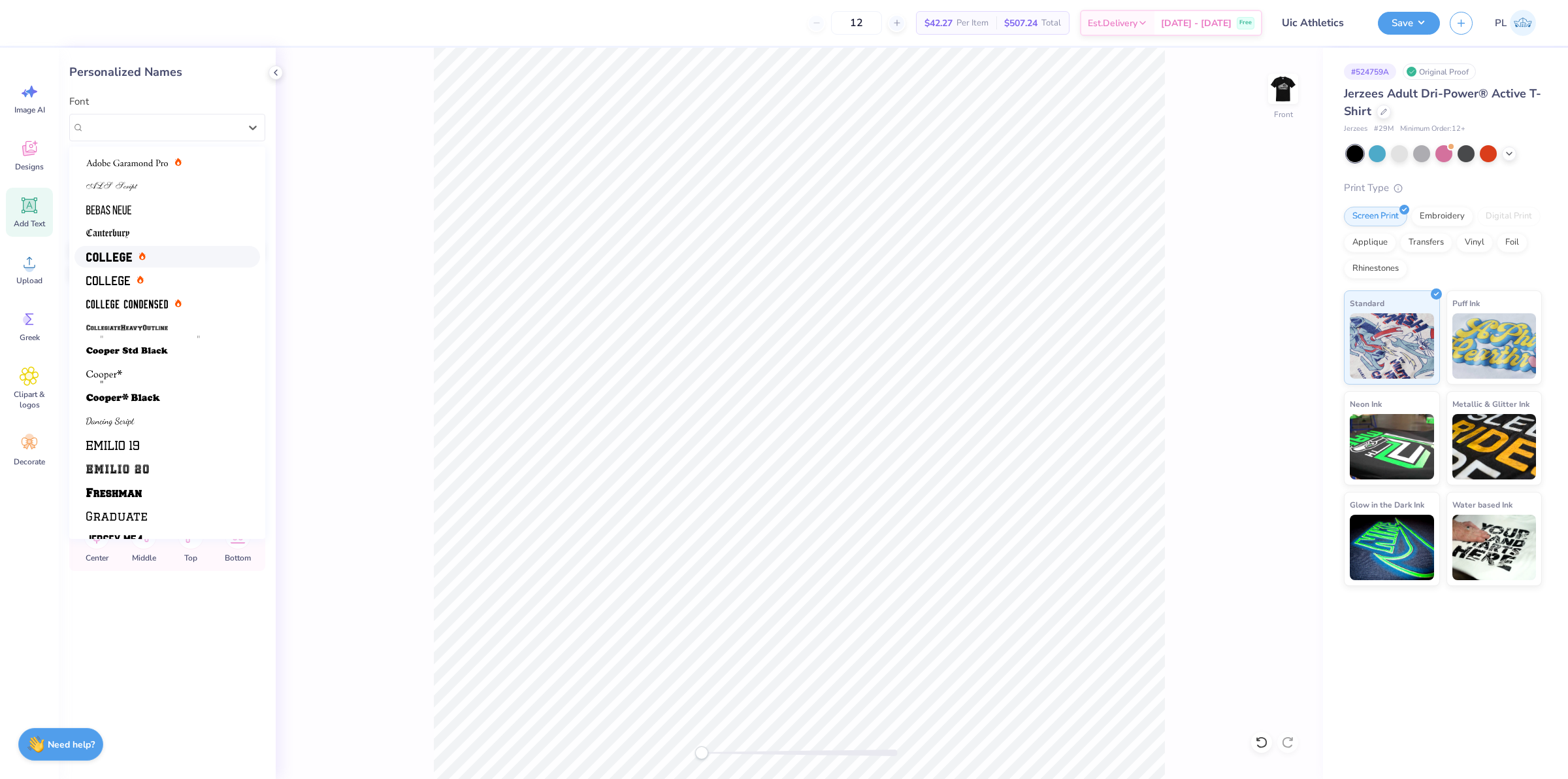
click at [151, 250] on div at bounding box center [167, 257] width 162 height 14
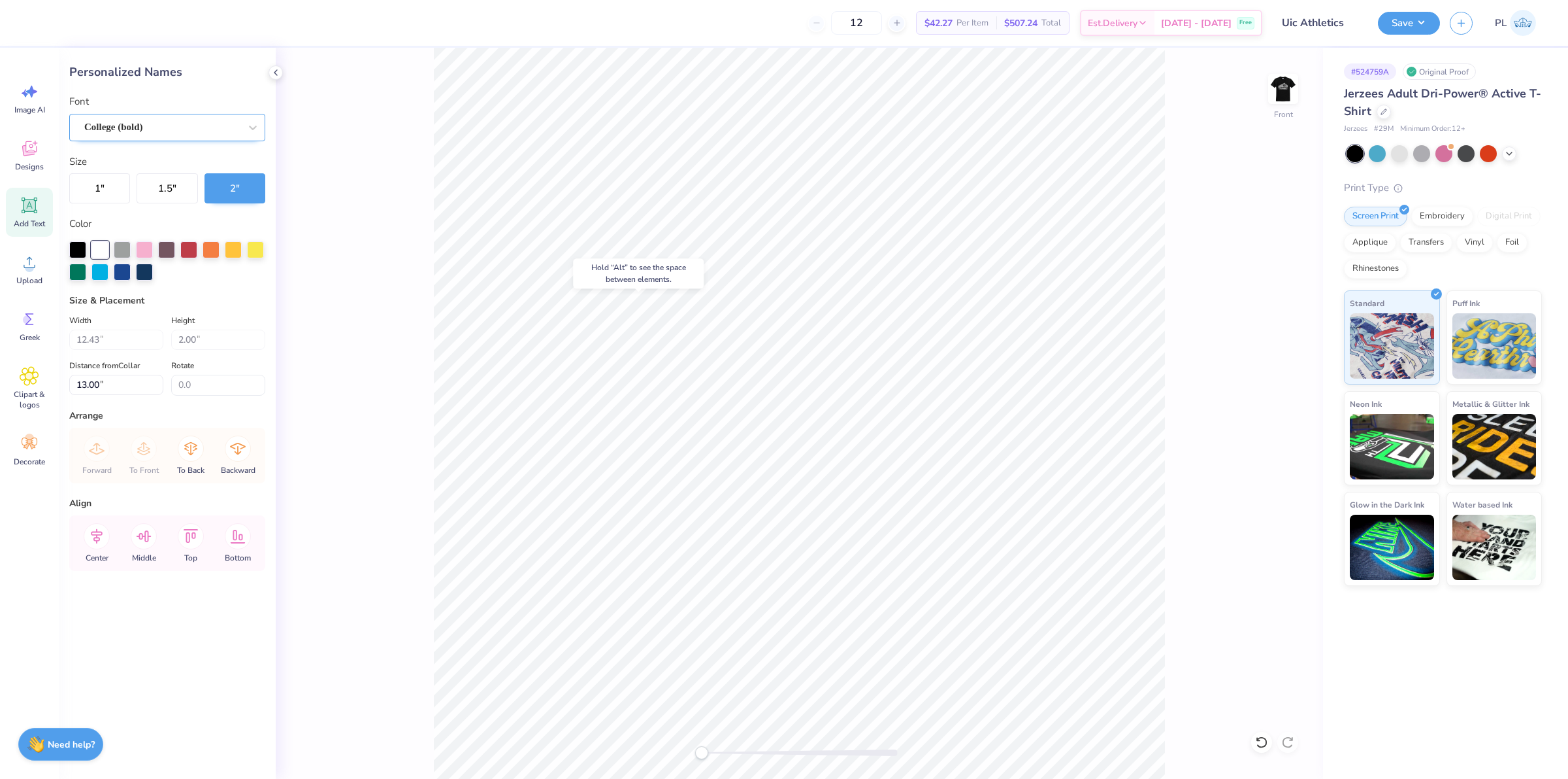
click at [168, 118] on div at bounding box center [162, 127] width 156 height 18
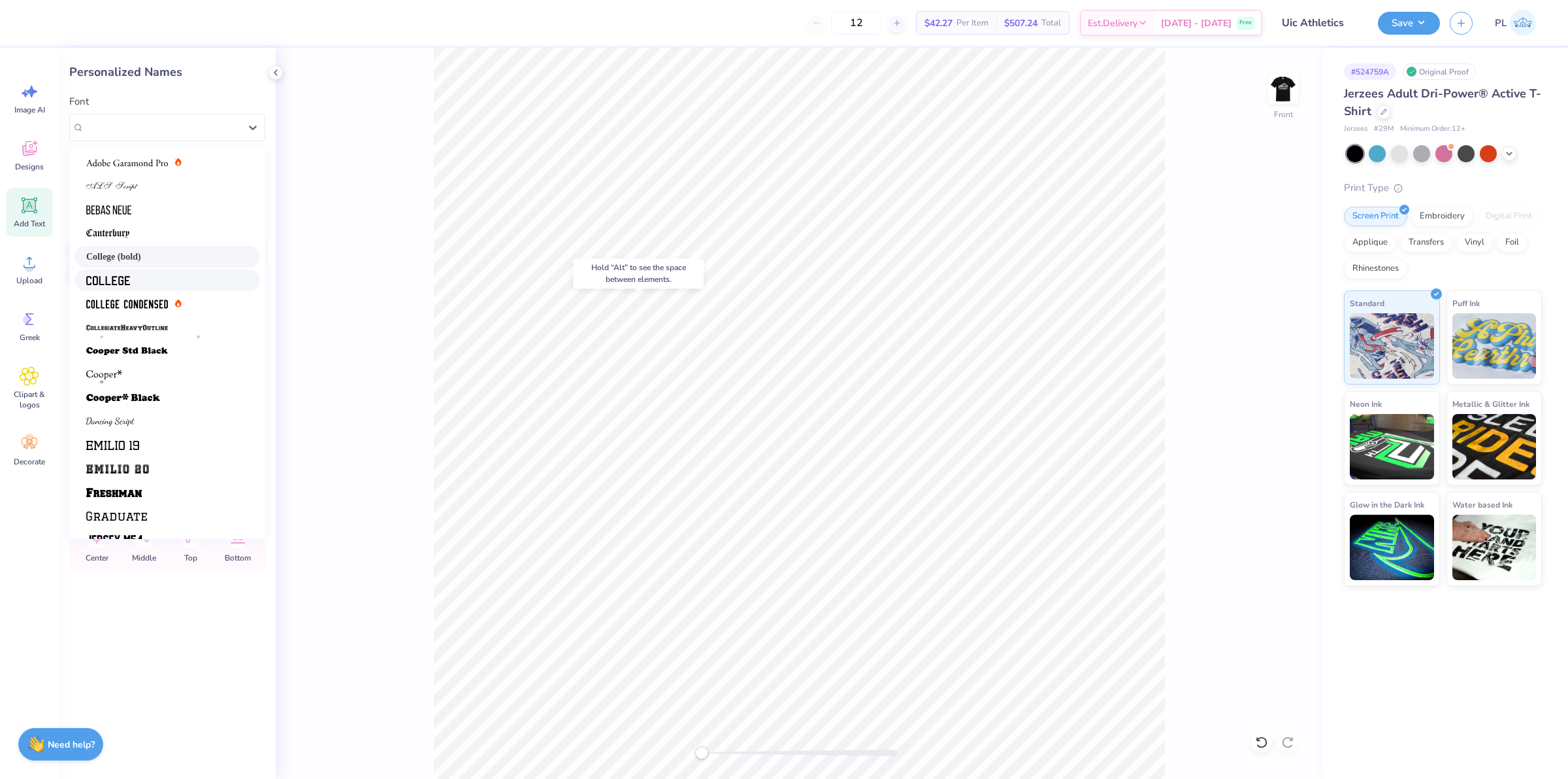
click at [160, 285] on div at bounding box center [167, 280] width 162 height 14
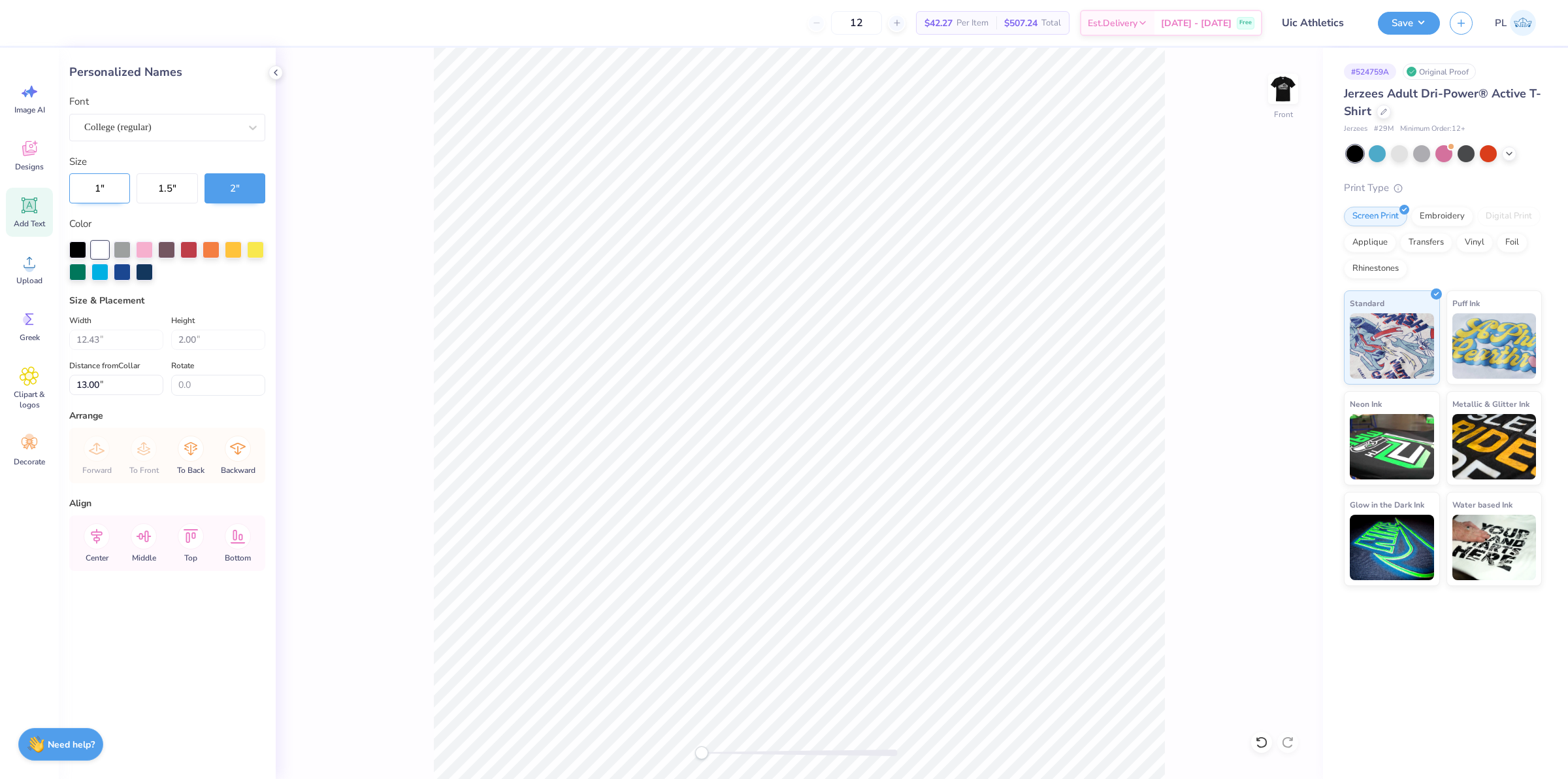
click at [98, 190] on button "1 "" at bounding box center [99, 188] width 61 height 31
click at [171, 197] on button "1.5 "" at bounding box center [167, 188] width 61 height 31
drag, startPoint x: 113, startPoint y: 381, endPoint x: 71, endPoint y: 384, distance: 42.1
click at [71, 384] on input "13.00" at bounding box center [116, 384] width 94 height 21
type input "3"
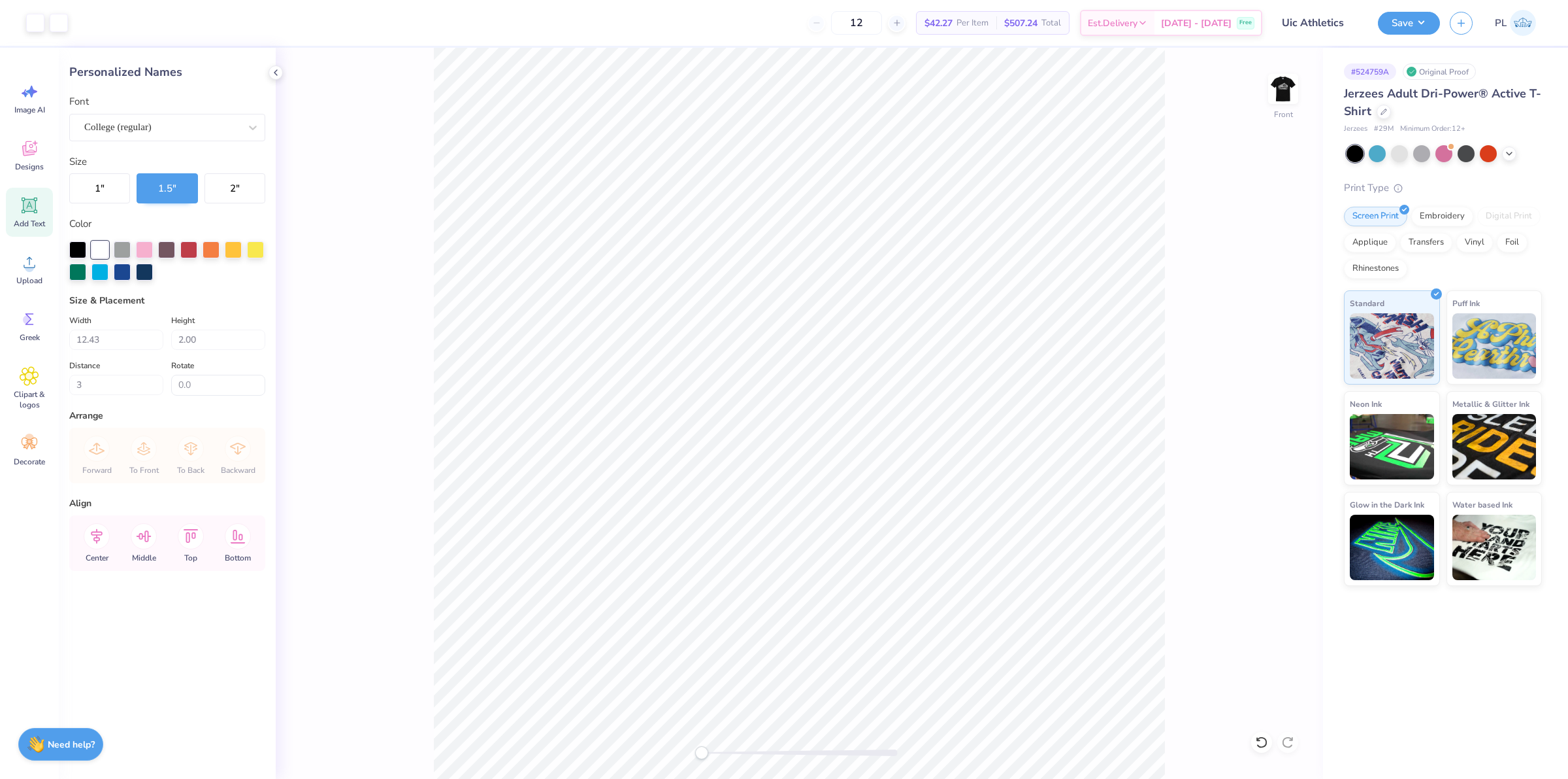
type input "8.68"
type input "1.50"
drag, startPoint x: 104, startPoint y: 380, endPoint x: 57, endPoint y: 386, distance: 47.4
click at [57, 386] on div "12 $42.27 Per Item $507.24 Total Est. Delivery Oct 12 - 15 Free Design Title Ui…" at bounding box center [784, 389] width 1568 height 779
type input "3"
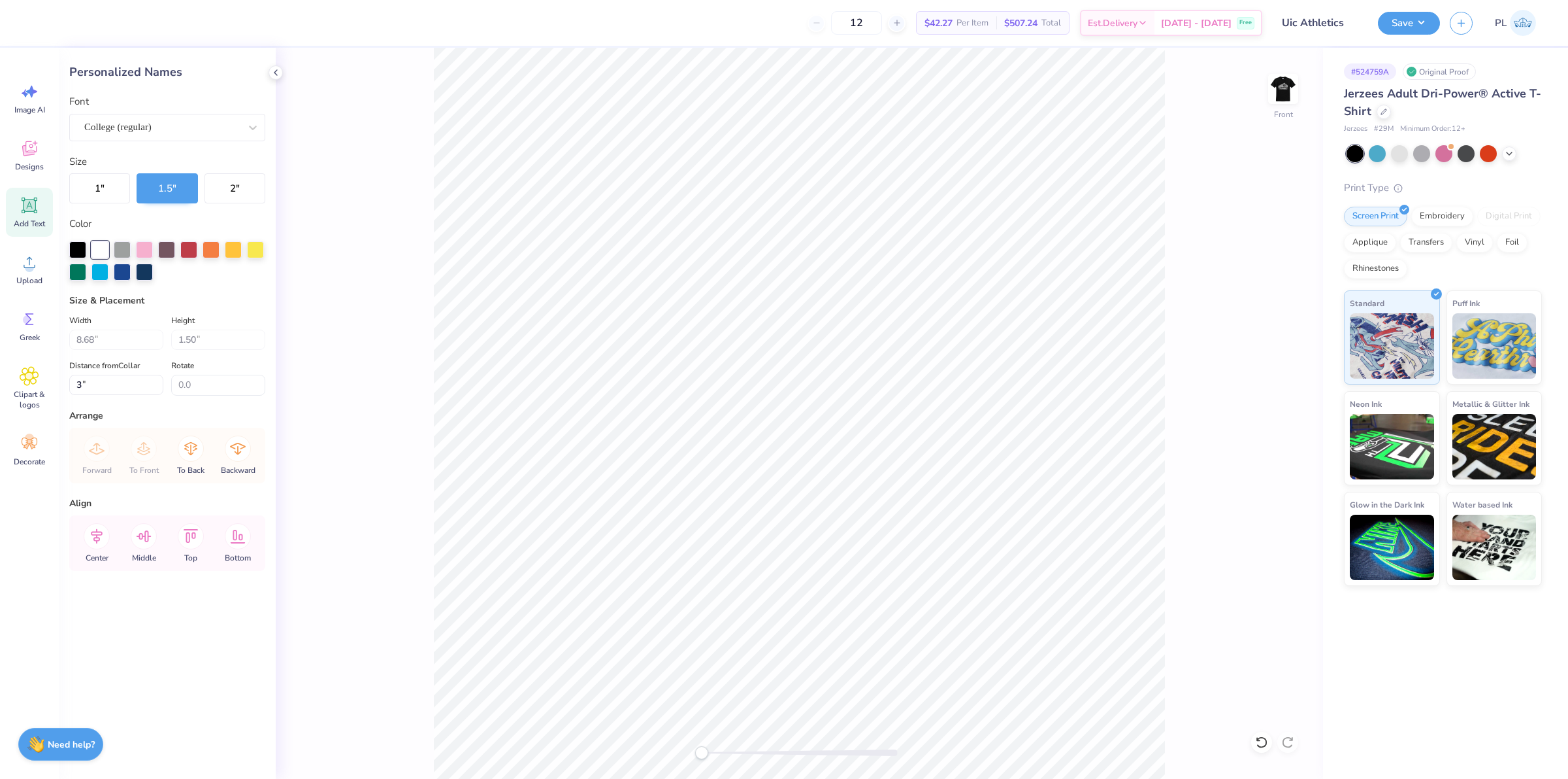
click at [168, 422] on div "Arrange" at bounding box center [166, 416] width 196 height 14
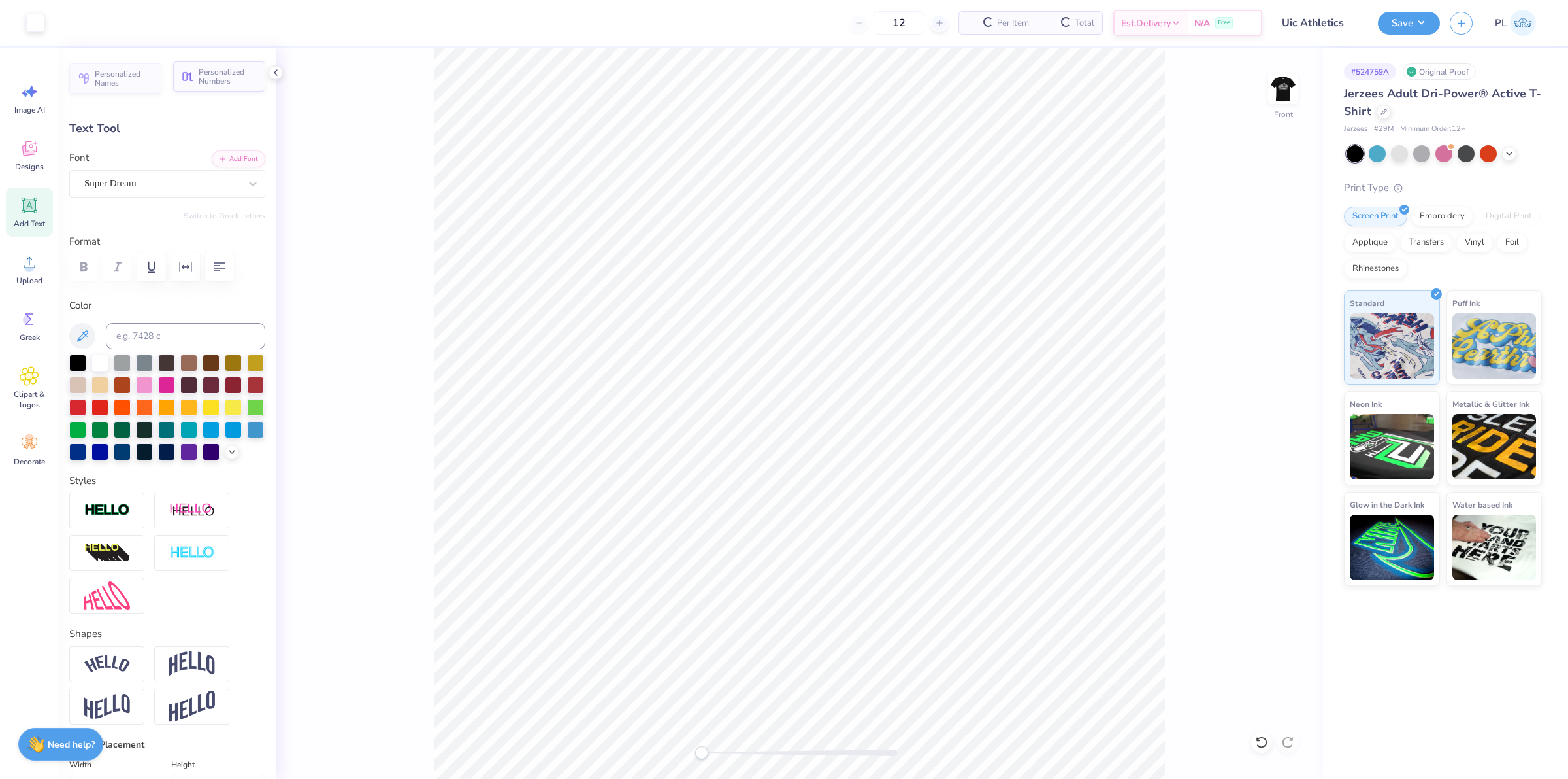
click at [181, 76] on icon "button" at bounding box center [187, 76] width 13 height 13
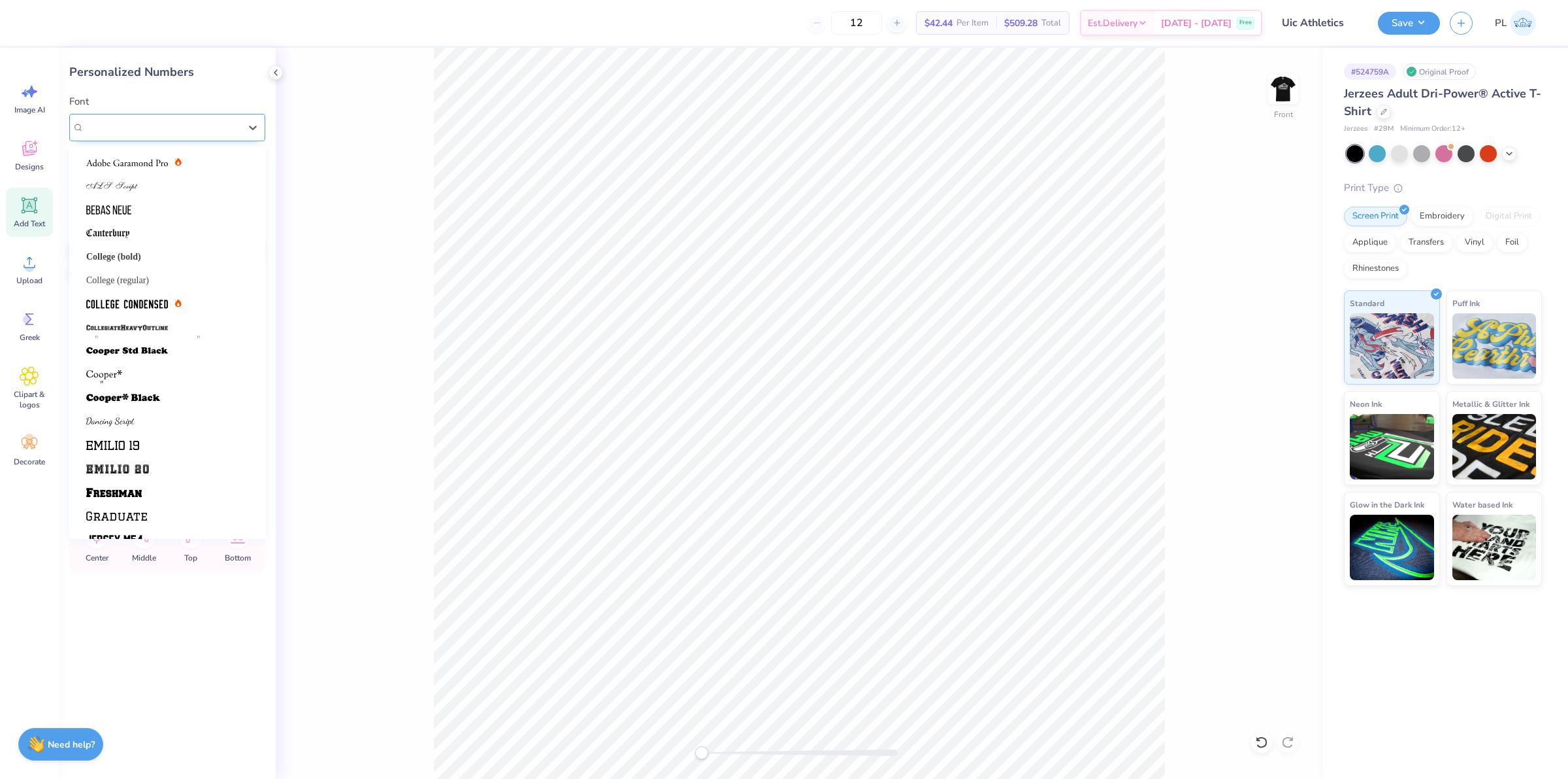
click at [168, 132] on div "Varsity Team" at bounding box center [161, 127] width 158 height 21
click at [164, 281] on div "College (regular)" at bounding box center [167, 280] width 162 height 14
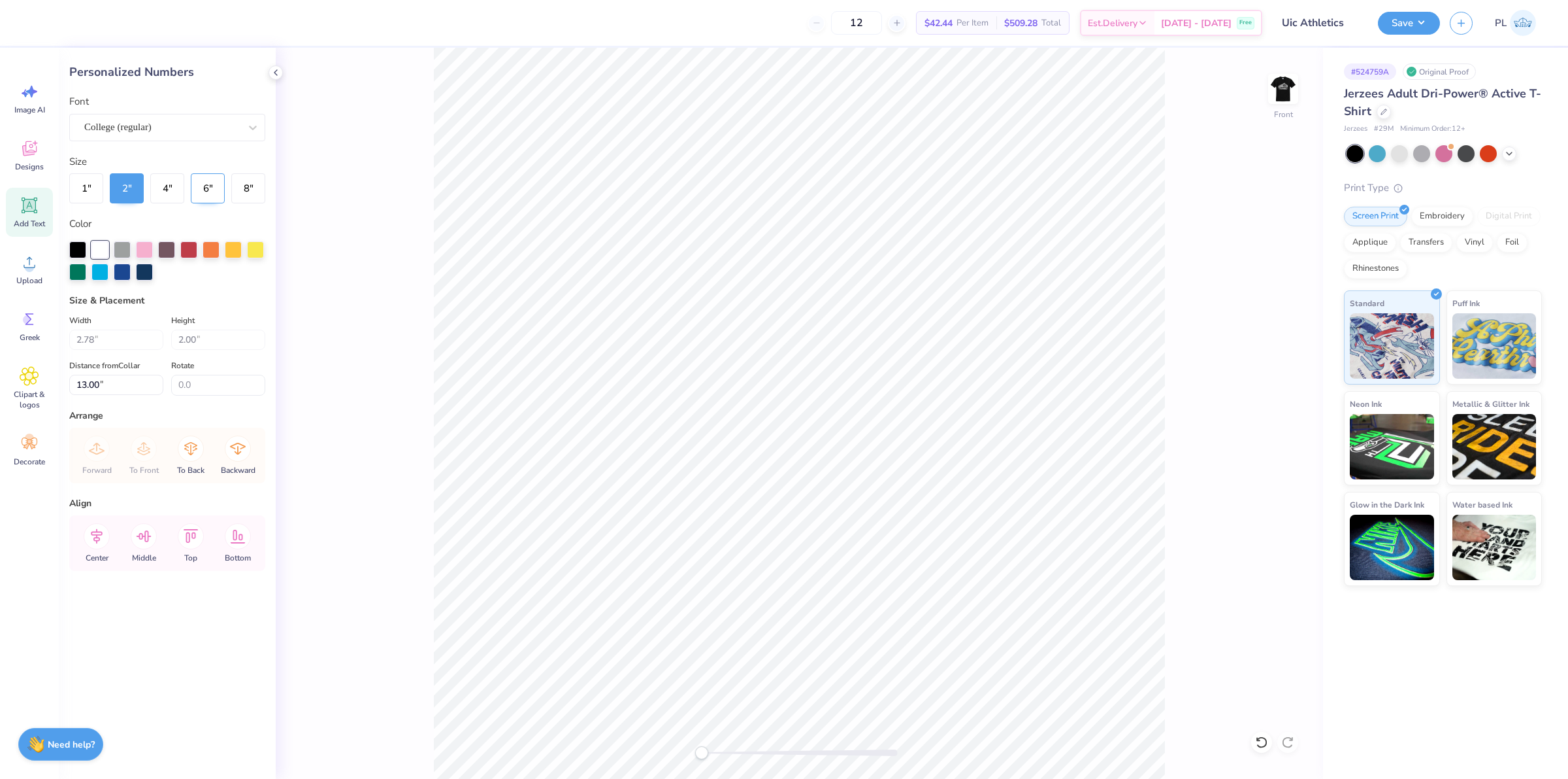
click at [208, 187] on button "6 "" at bounding box center [208, 188] width 34 height 31
type input "8.68"
type input "1.50"
type input "3.00"
click at [225, 185] on button "2 "" at bounding box center [235, 188] width 61 height 31
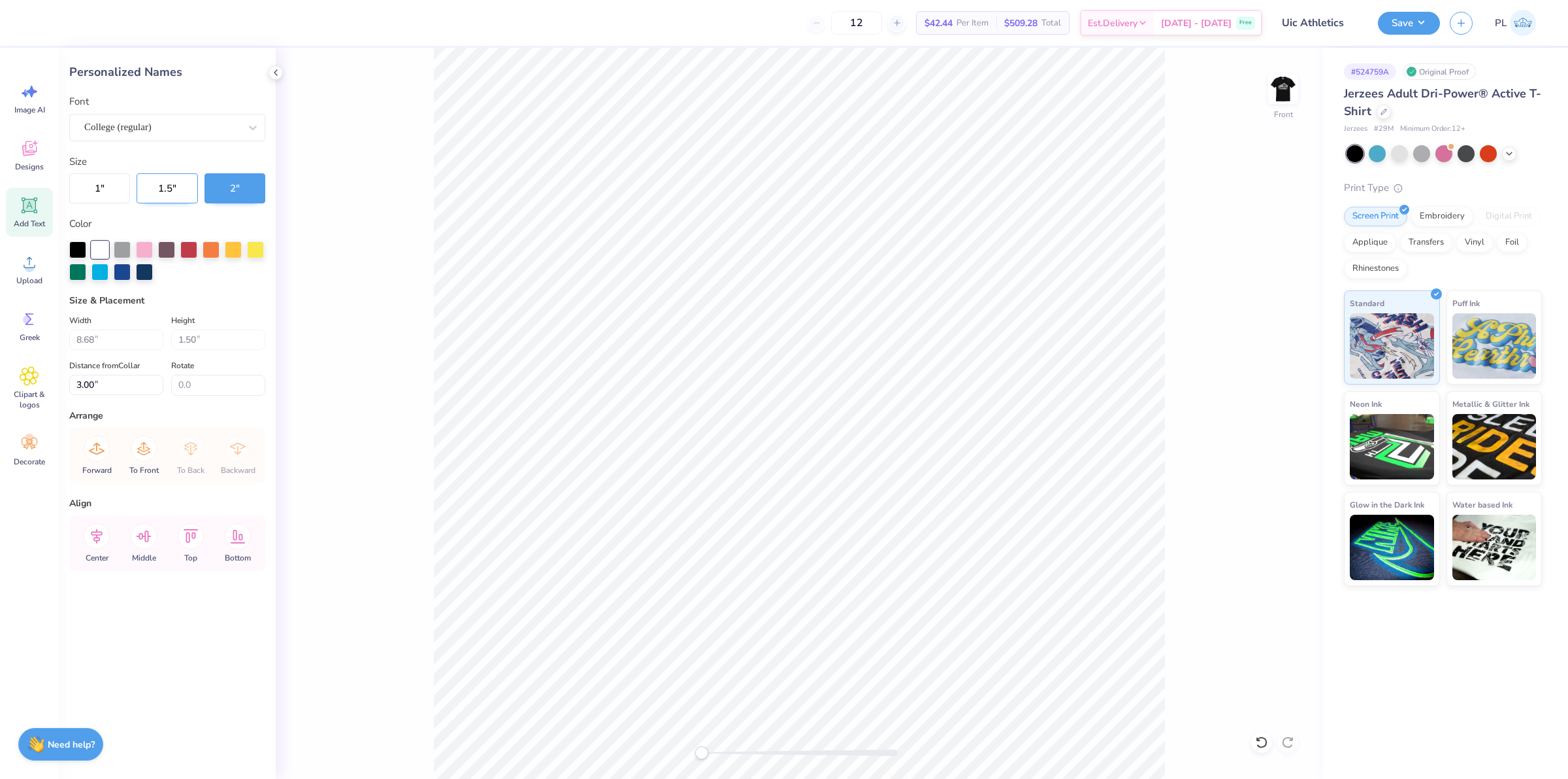
click at [168, 185] on button "1.5 "" at bounding box center [167, 188] width 61 height 31
click at [236, 188] on button "2 "" at bounding box center [235, 188] width 61 height 31
click at [164, 181] on button "1.5 "" at bounding box center [167, 188] width 61 height 31
type input "7.71"
type input "6.00"
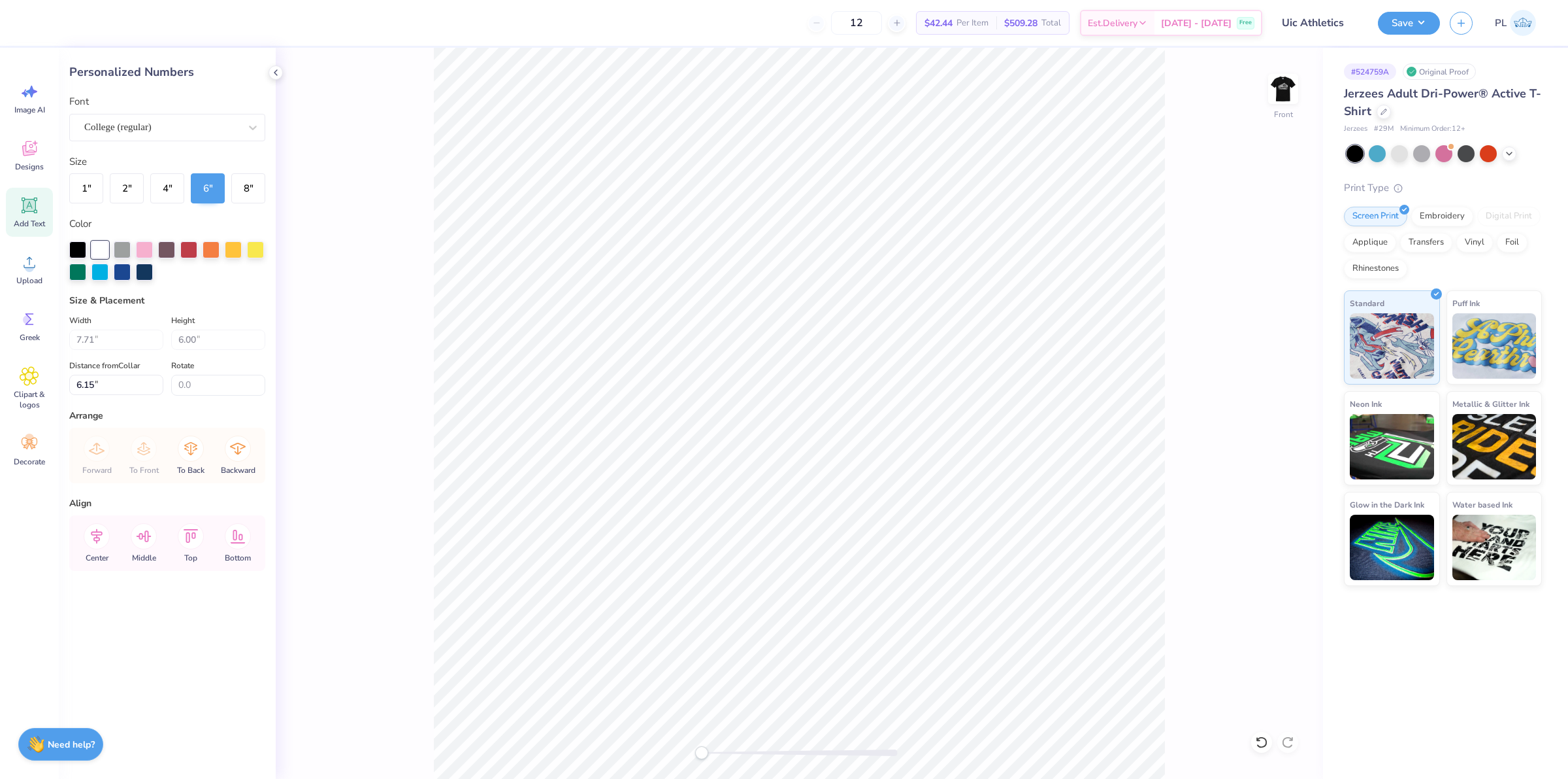
type input "6.15"
click at [242, 190] on button "8 "" at bounding box center [248, 188] width 34 height 31
click at [216, 196] on button "6 "" at bounding box center [208, 188] width 34 height 31
type input "8.68"
type input "1.50"
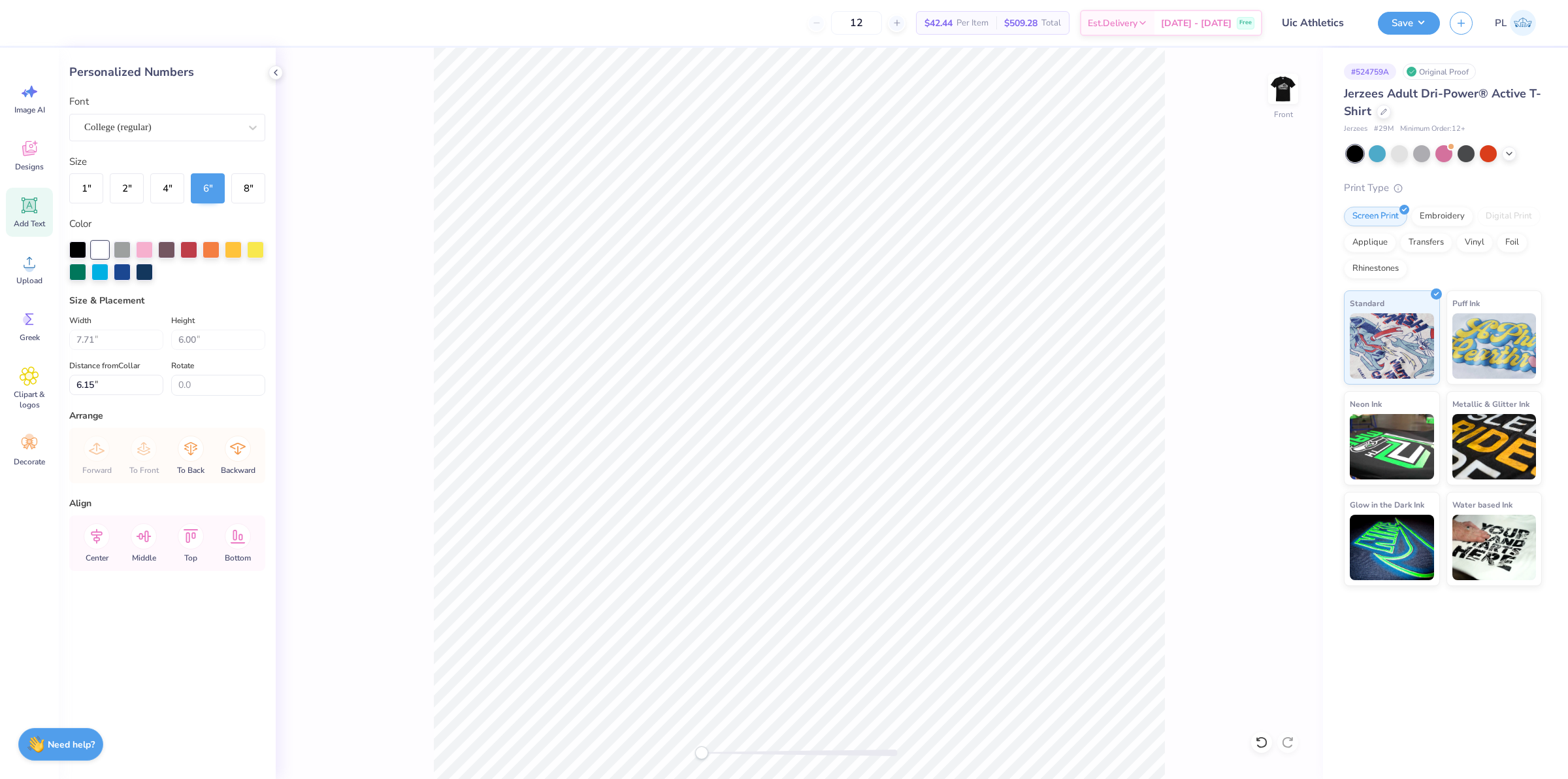
type input "3.00"
type input "7.71"
type input "6.00"
drag, startPoint x: 112, startPoint y: 384, endPoint x: 71, endPoint y: 383, distance: 41.0
click at [71, 383] on input "6.18" at bounding box center [116, 384] width 94 height 21
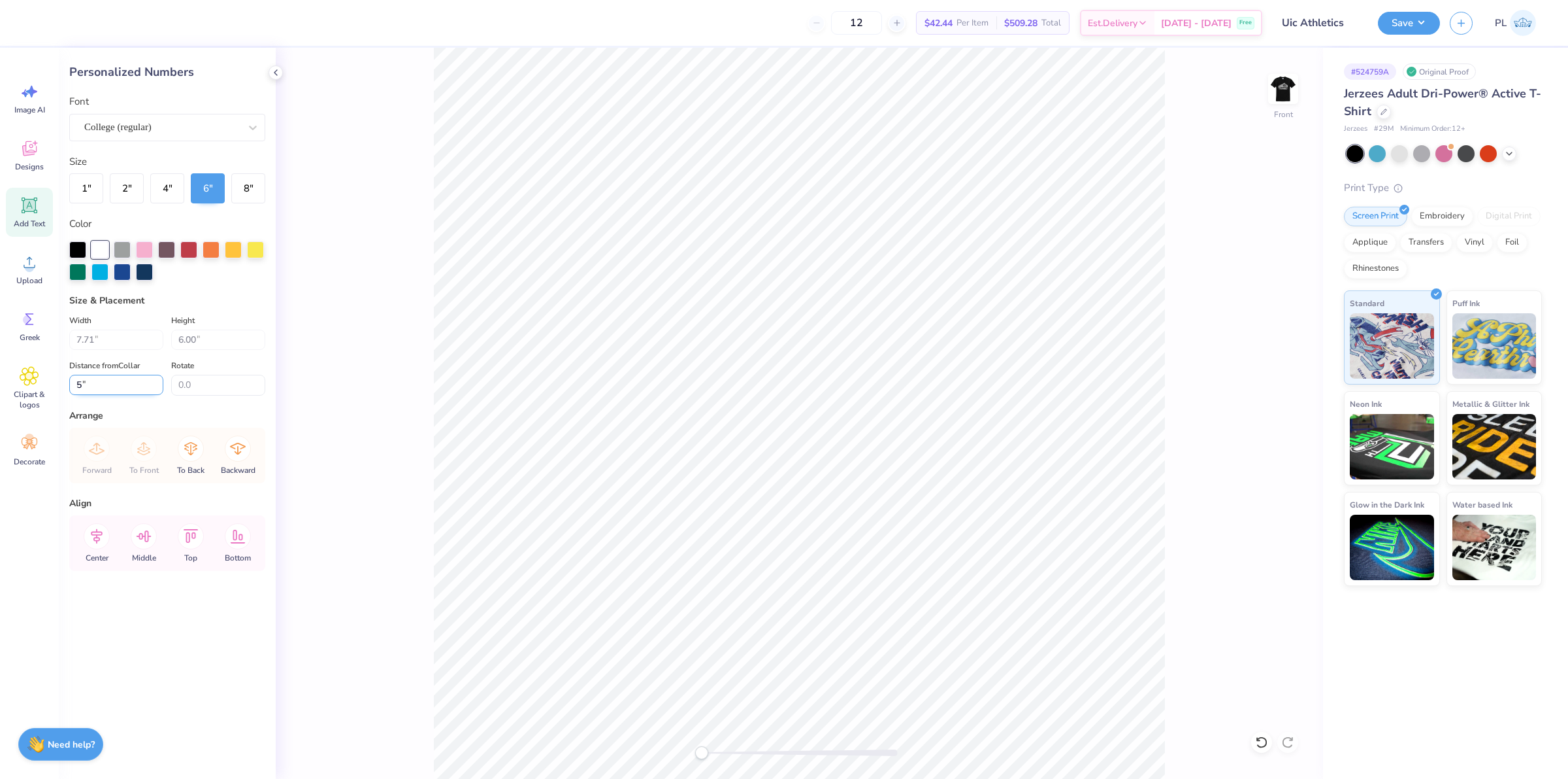
type input "5"
type input "8.68"
type input "1.50"
type input "3.00"
type input "7.71"
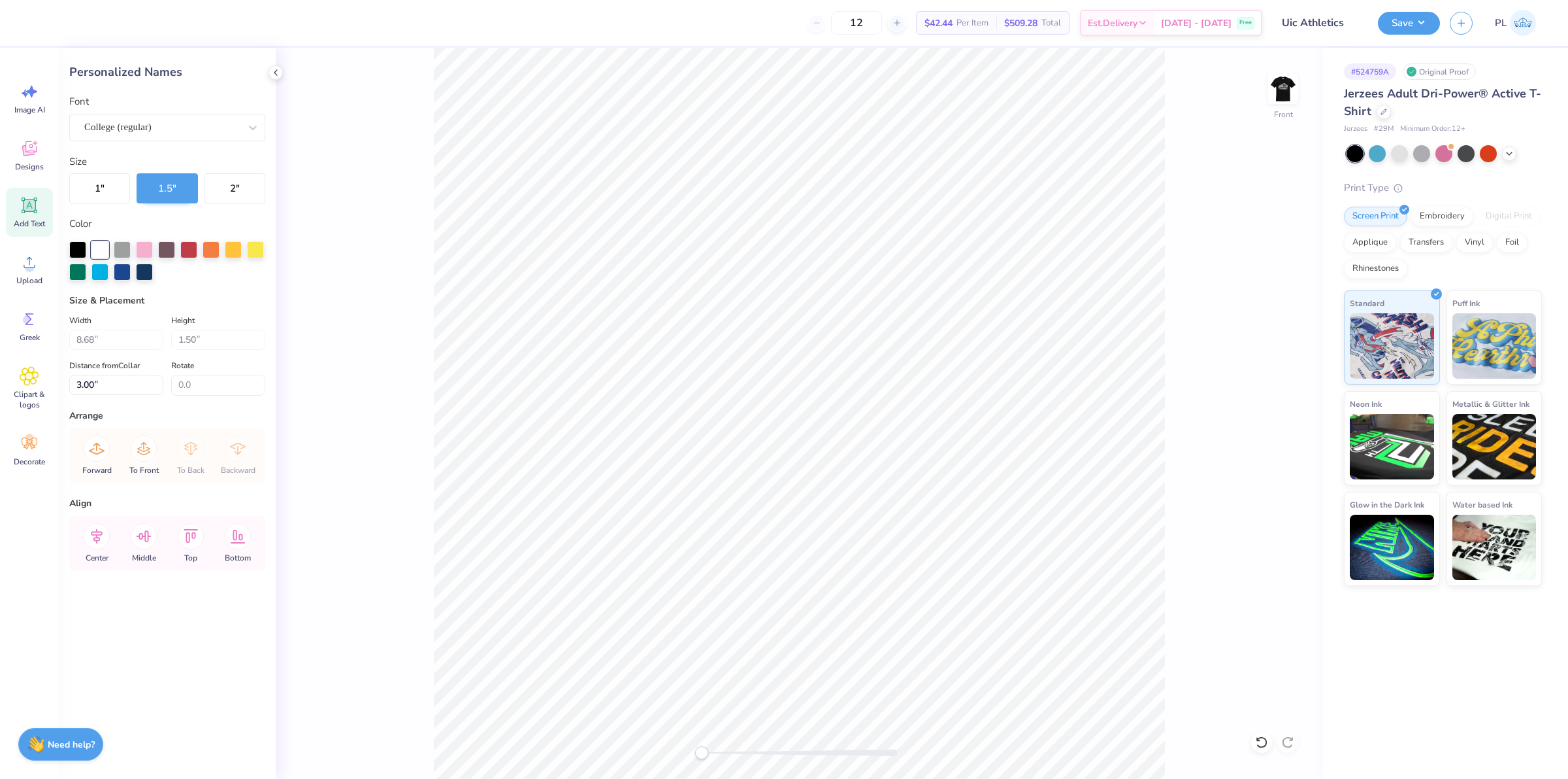
type input "6.00"
click at [89, 386] on input "5.00" at bounding box center [116, 384] width 94 height 21
type input "5.50"
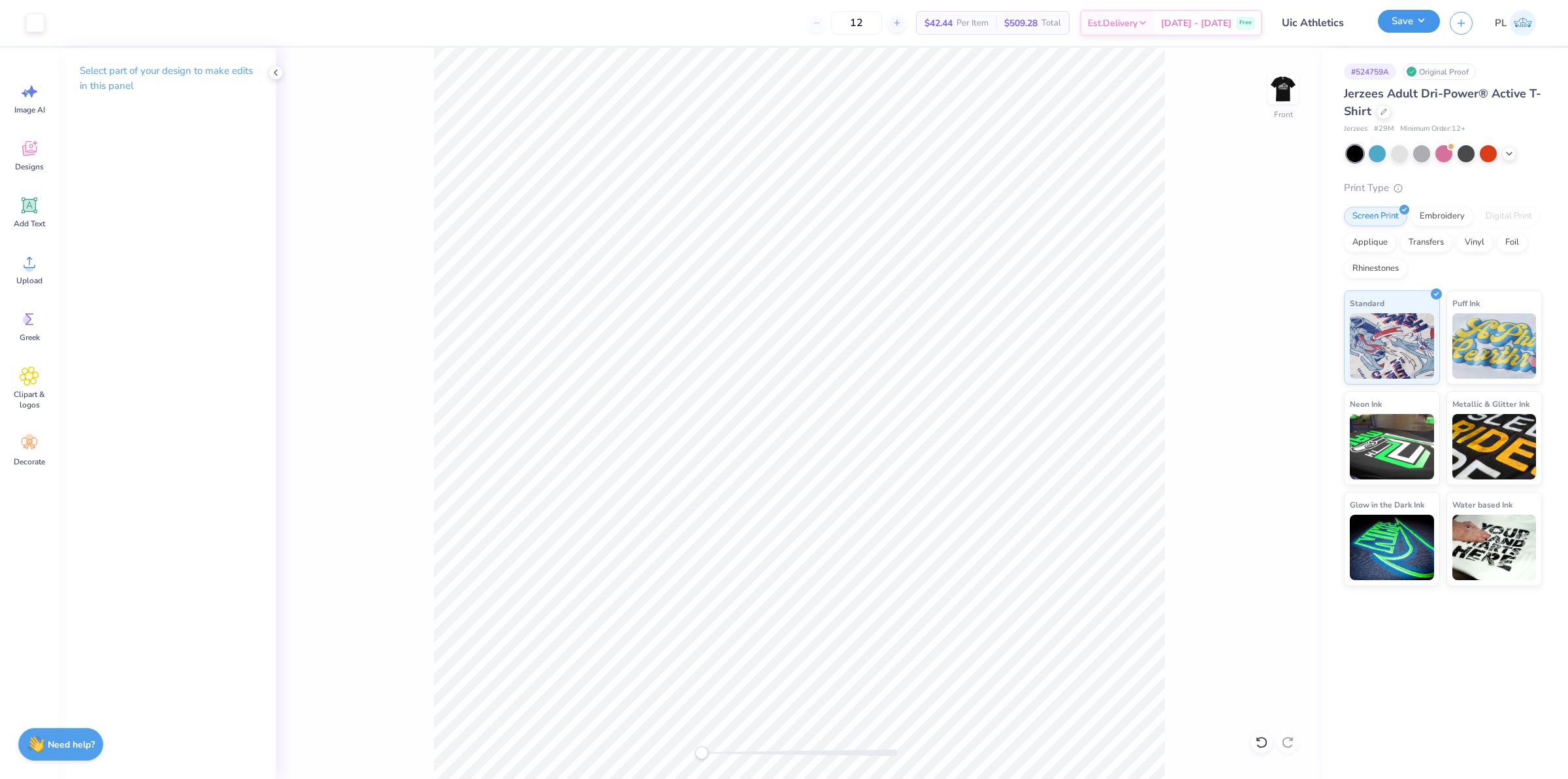
click at [1407, 10] on button "Save" at bounding box center [1409, 21] width 62 height 23
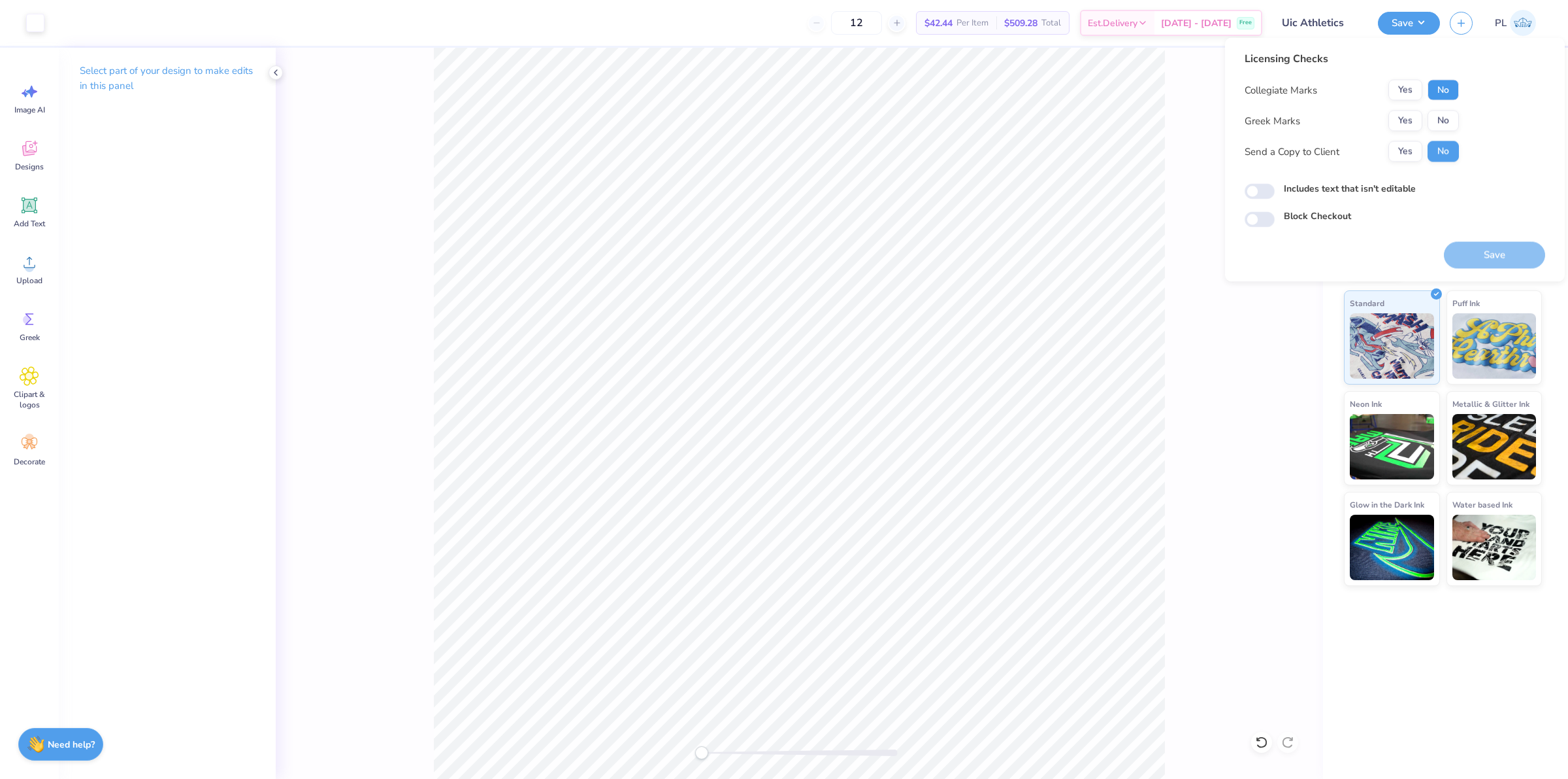
click at [1442, 91] on button "No" at bounding box center [1444, 90] width 31 height 21
click at [1445, 116] on button "No" at bounding box center [1444, 120] width 31 height 21
click at [1480, 252] on button "Save" at bounding box center [1494, 255] width 101 height 27
